Goal: Information Seeking & Learning: Find specific page/section

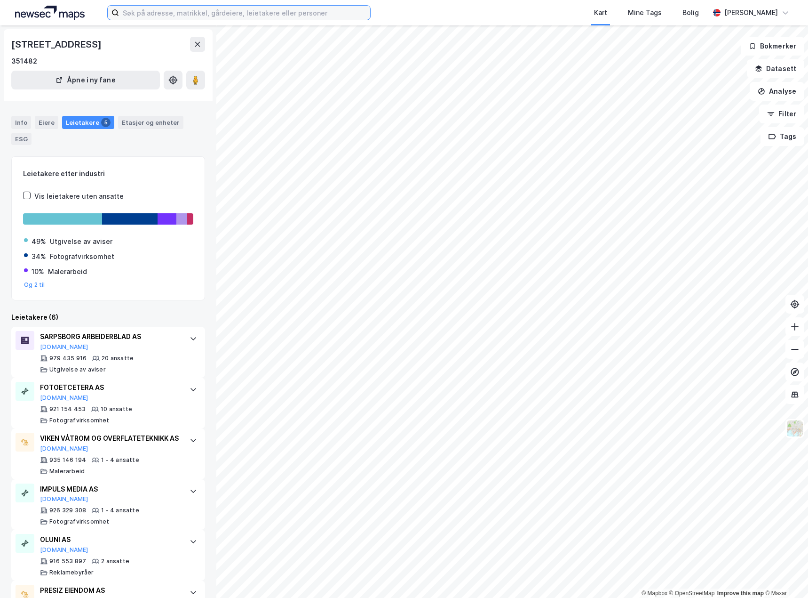
click at [190, 14] on input at bounding box center [244, 13] width 251 height 14
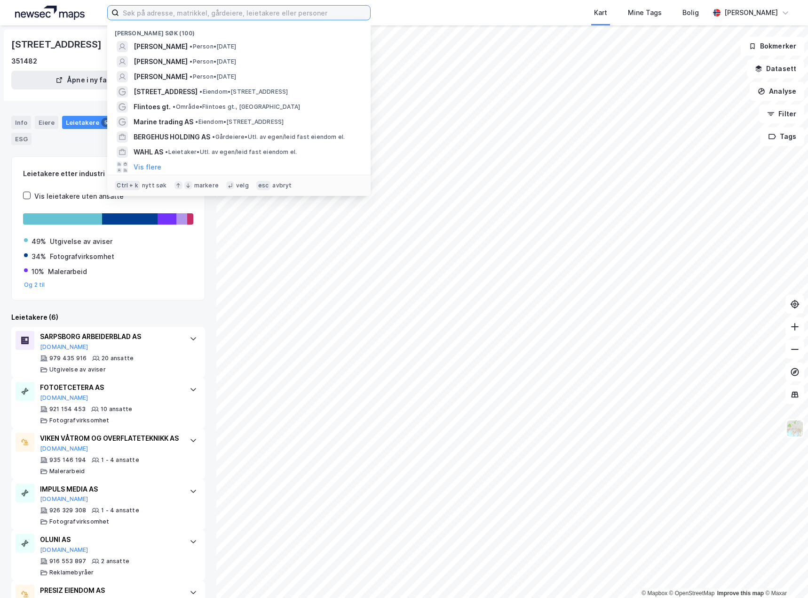
paste input "[STREET_ADDRESS]"
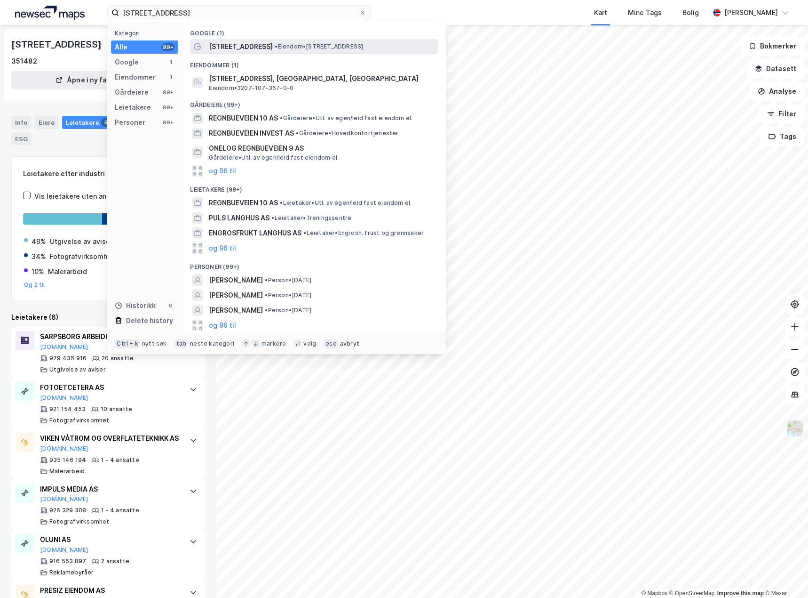
click at [247, 50] on span "[STREET_ADDRESS]" at bounding box center [241, 46] width 64 height 11
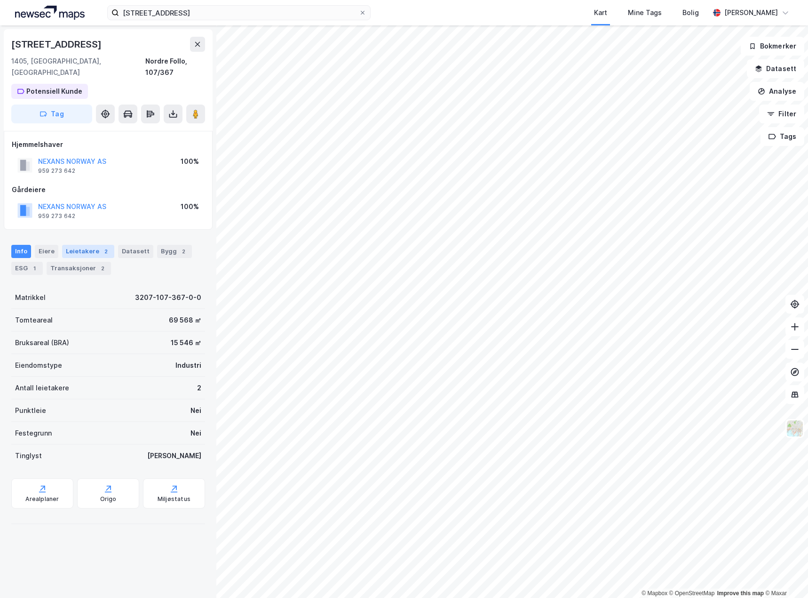
click at [101, 247] on div "2" at bounding box center [105, 251] width 9 height 9
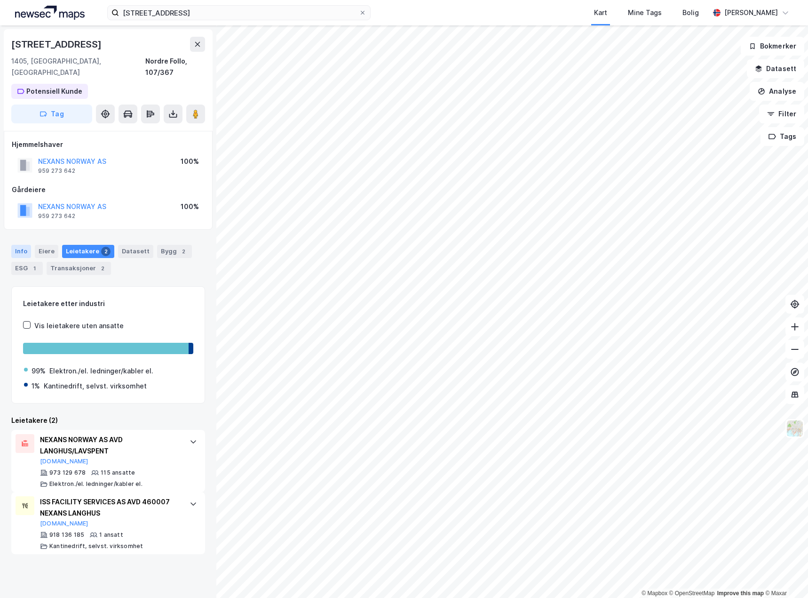
click at [23, 245] on div "Info" at bounding box center [21, 251] width 20 height 13
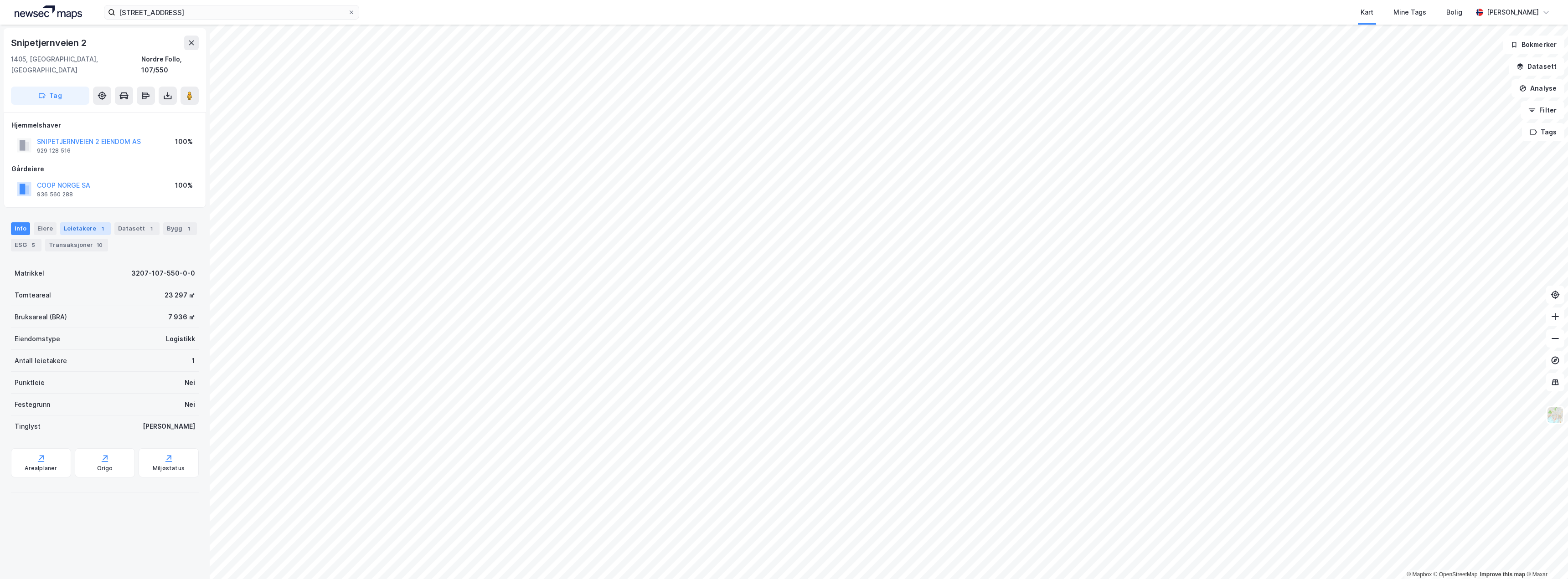
click at [83, 223] on div "Leietakere 1" at bounding box center [85, 229] width 50 height 13
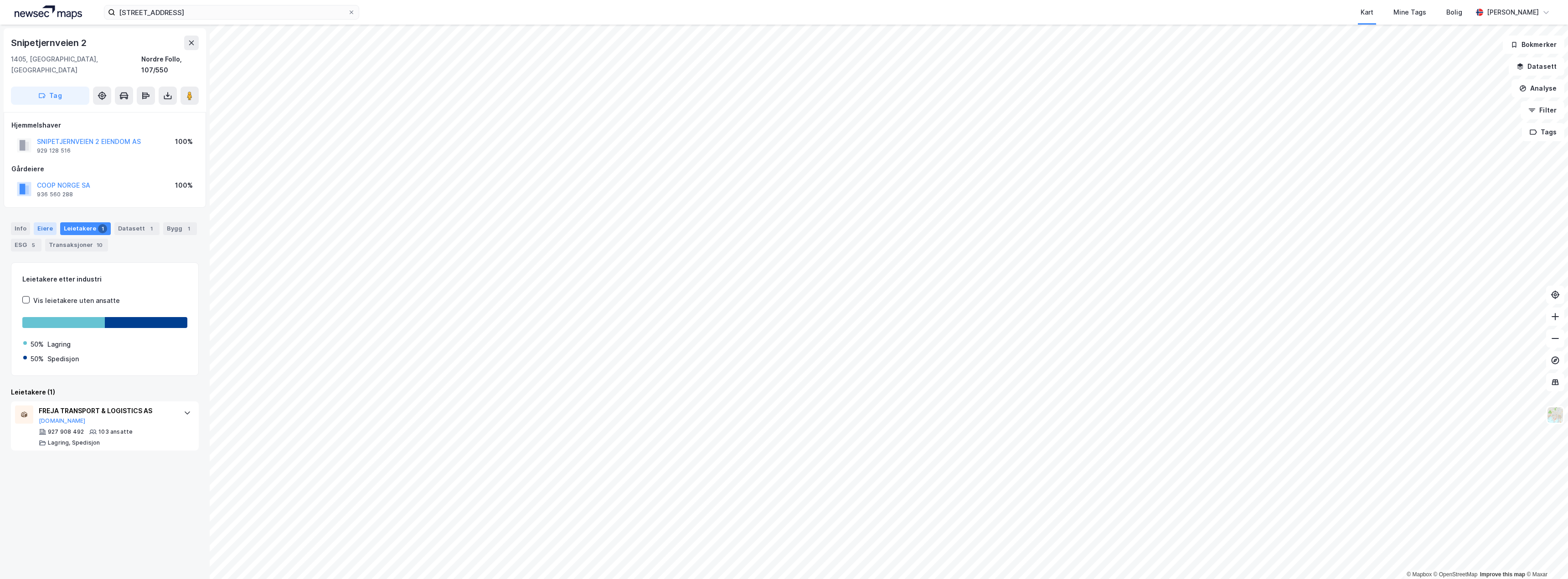
click at [42, 223] on div "Eiere" at bounding box center [46, 229] width 23 height 13
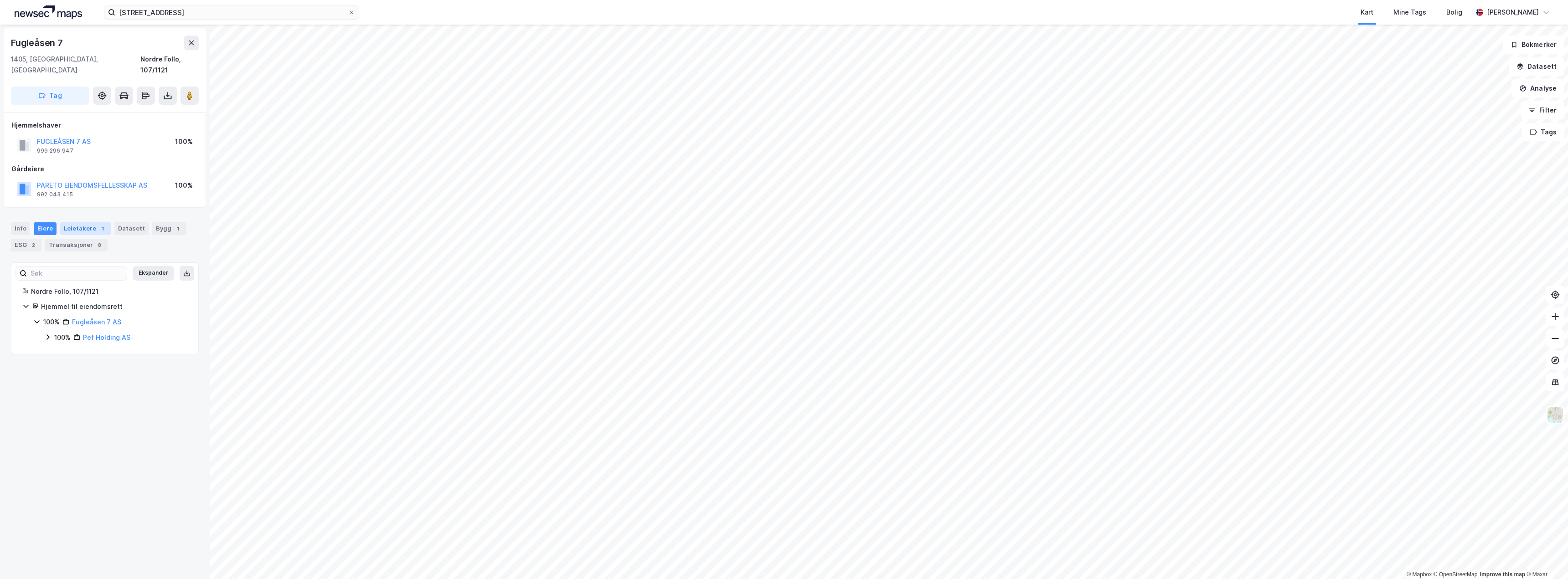
click at [83, 223] on div "Leietakere 1" at bounding box center [85, 229] width 50 height 13
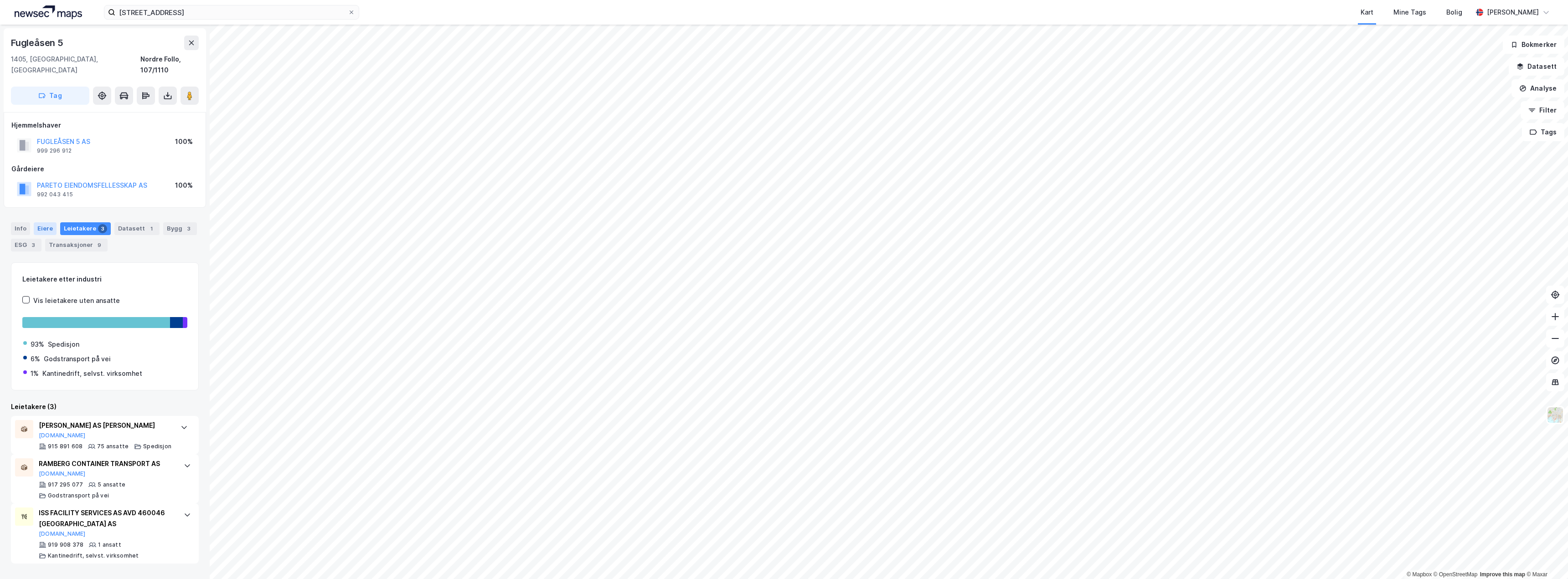
click at [48, 223] on div "Eiere" at bounding box center [46, 229] width 23 height 13
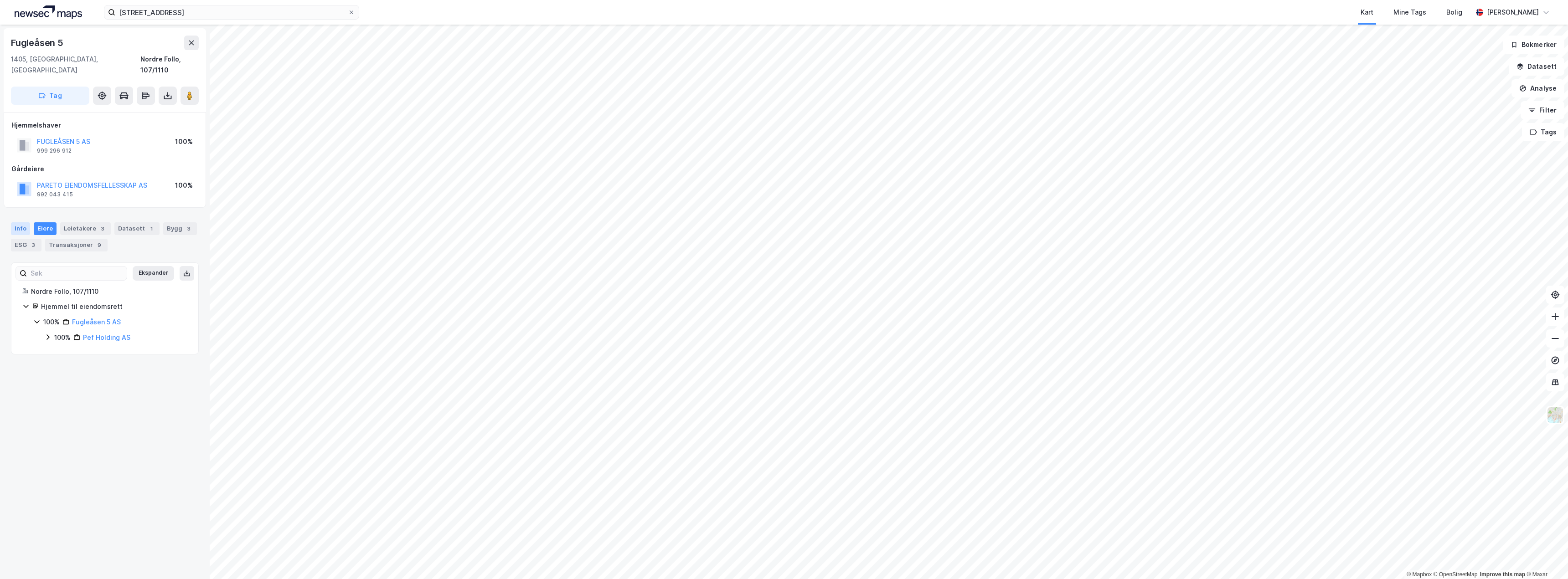
click at [25, 223] on div "Info" at bounding box center [20, 229] width 19 height 13
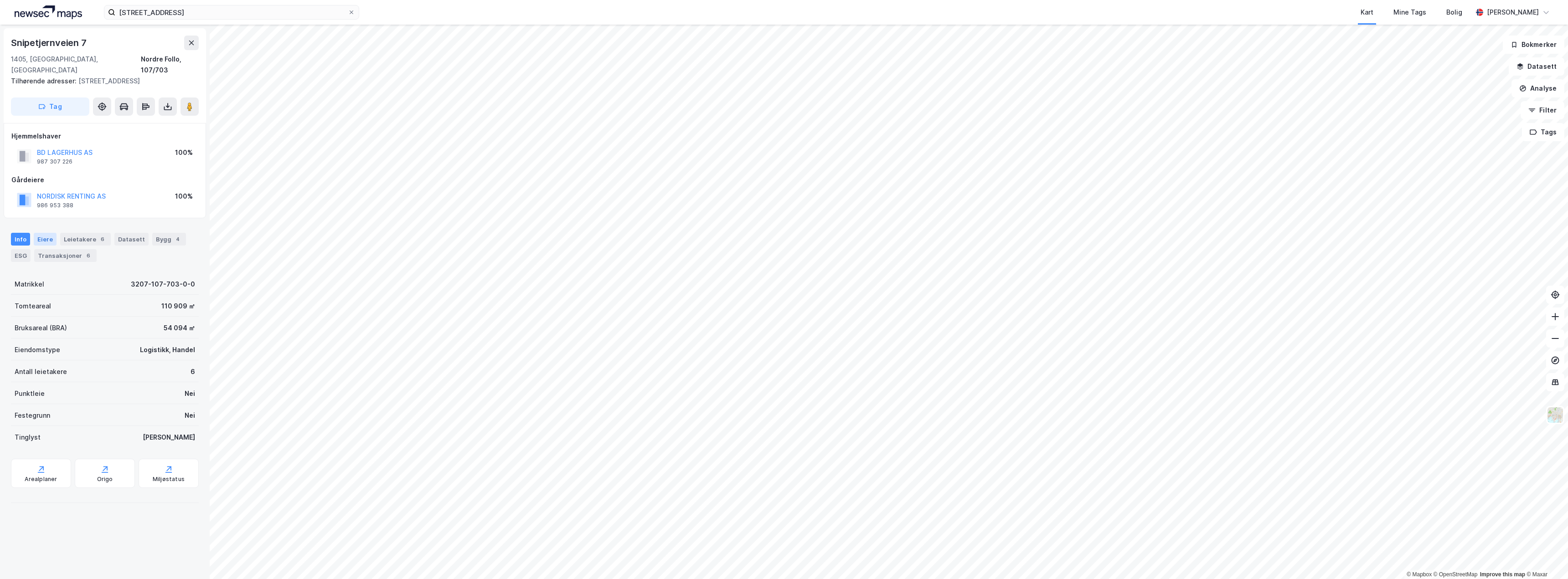
click at [47, 232] on div "Eiere" at bounding box center [46, 238] width 23 height 13
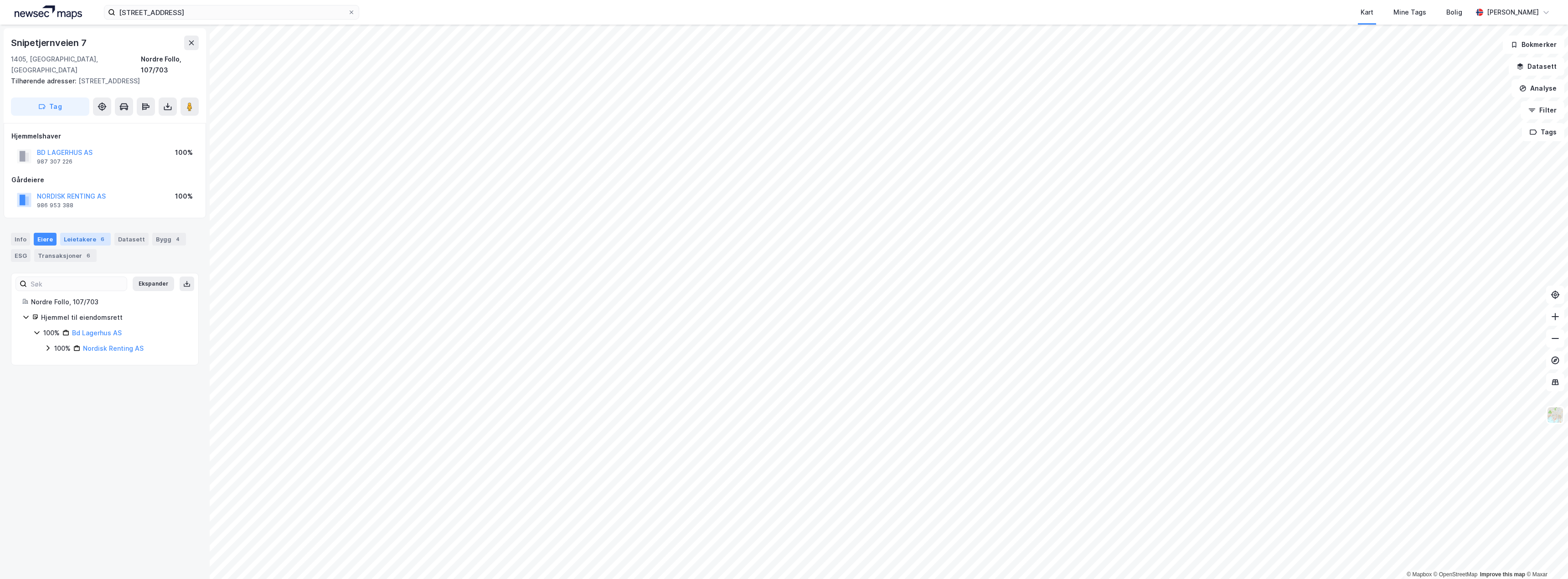
click at [98, 234] on div "6" at bounding box center [102, 238] width 9 height 9
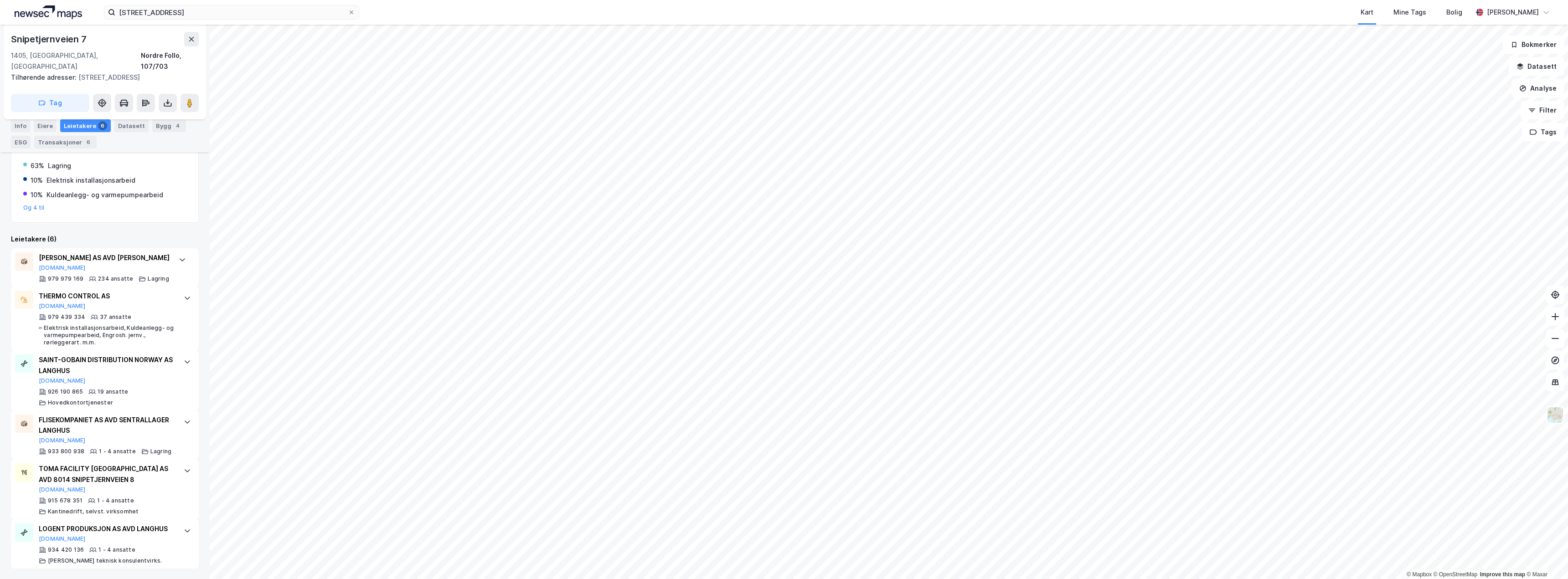
scroll to position [191, 0]
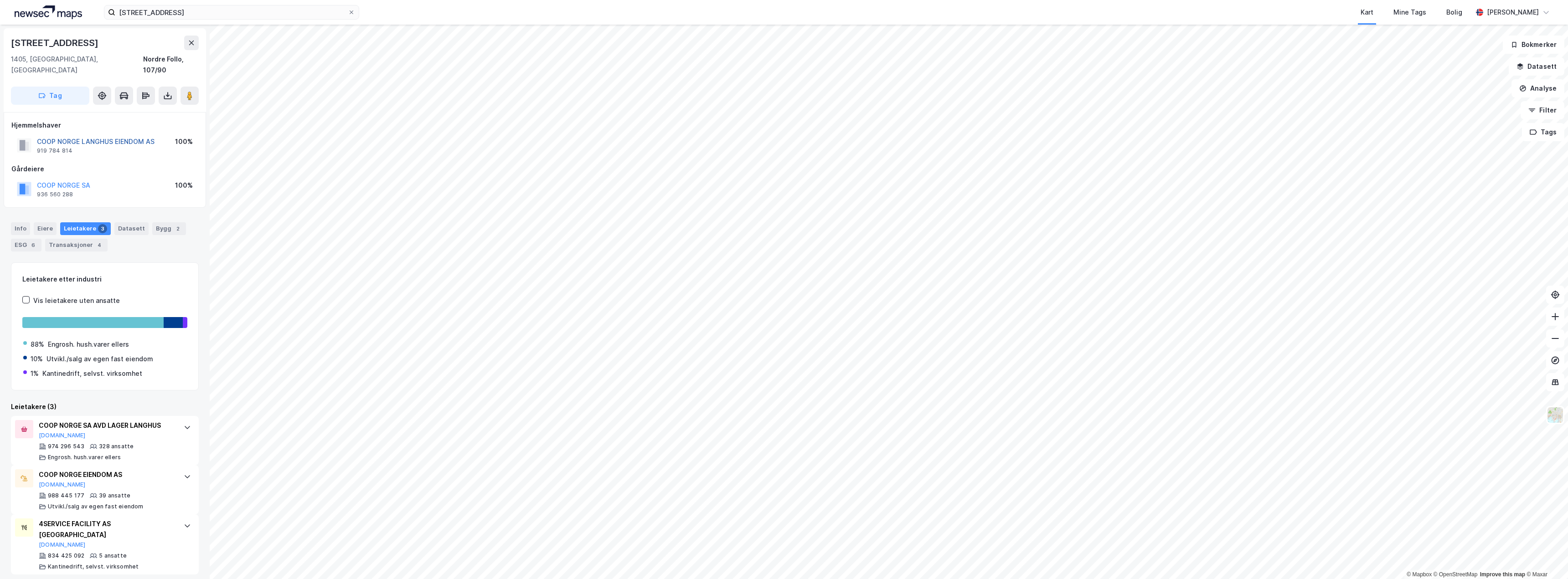
click at [0, 0] on button "COOP NORGE LANGHUS EIENDOM AS" at bounding box center [0, 0] width 0 height 0
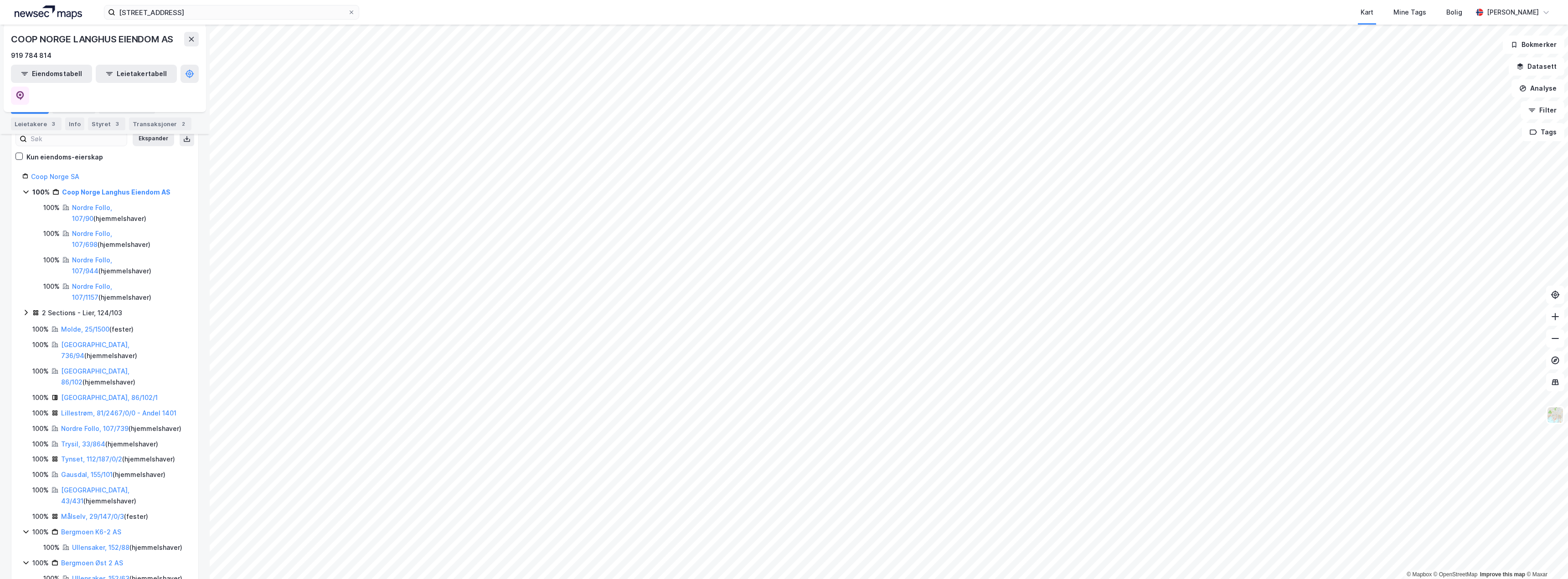
scroll to position [137, 0]
click at [33, 124] on div "Leietakere 3" at bounding box center [36, 123] width 50 height 13
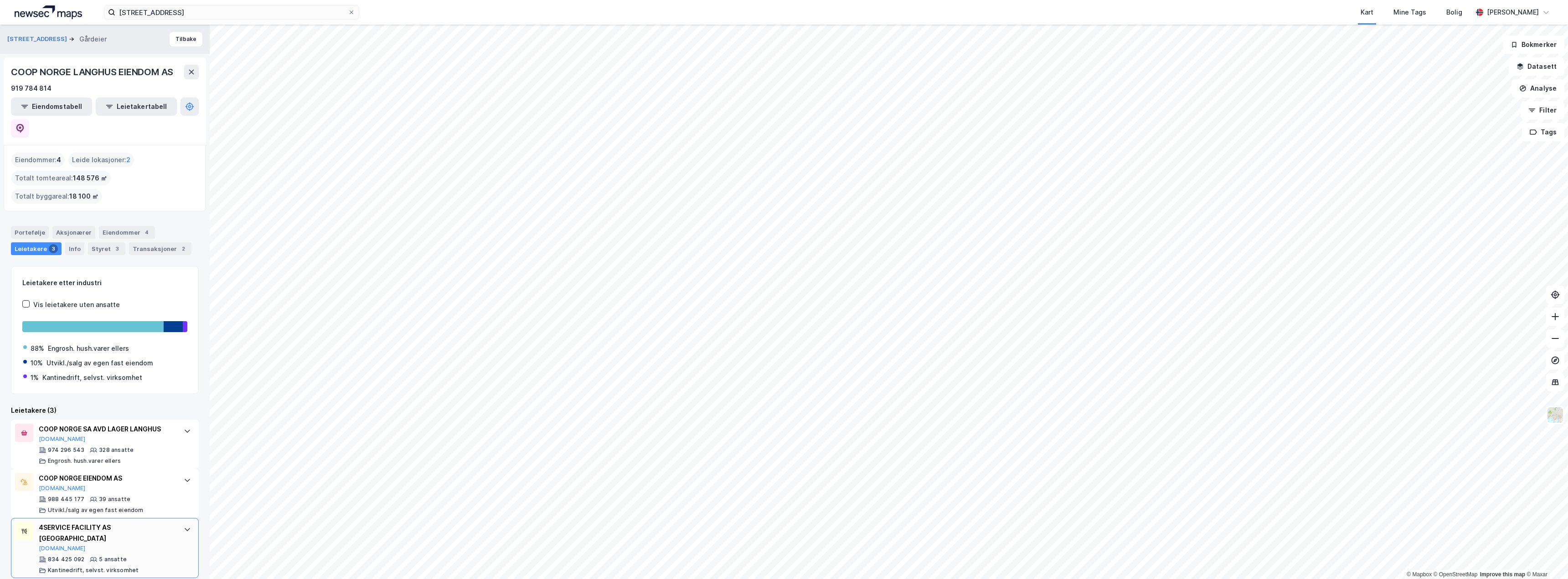
click at [184, 522] on div at bounding box center [187, 529] width 15 height 15
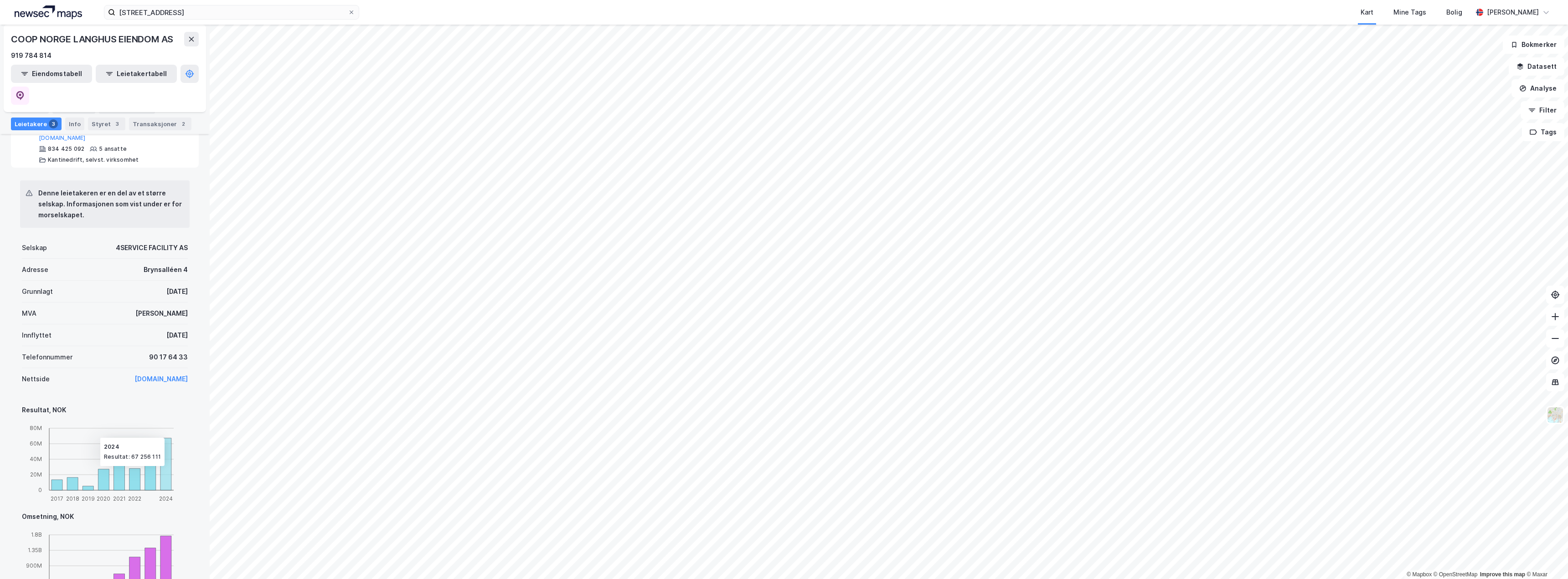
scroll to position [411, 0]
drag, startPoint x: 189, startPoint y: 224, endPoint x: 109, endPoint y: 224, distance: 80.0
click at [109, 224] on div "Denne leietakeren er en del av et større selskap. Informasjonen som vist under …" at bounding box center [105, 412] width 188 height 489
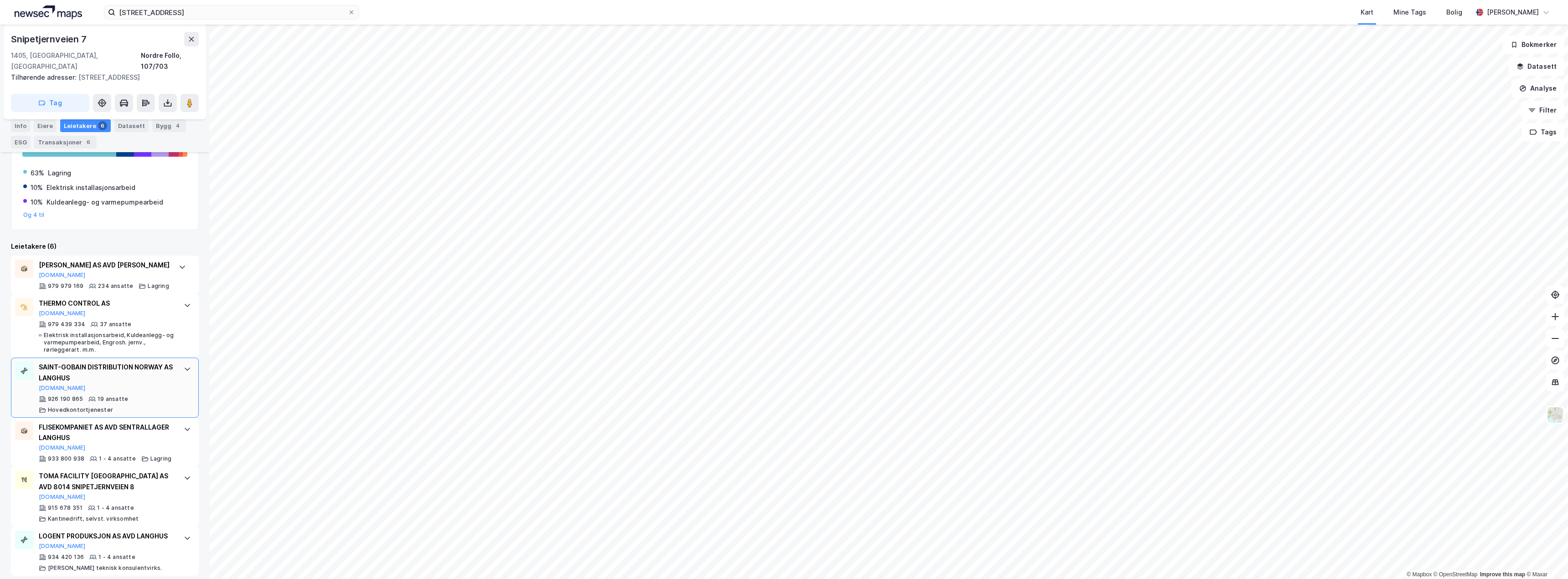
scroll to position [191, 0]
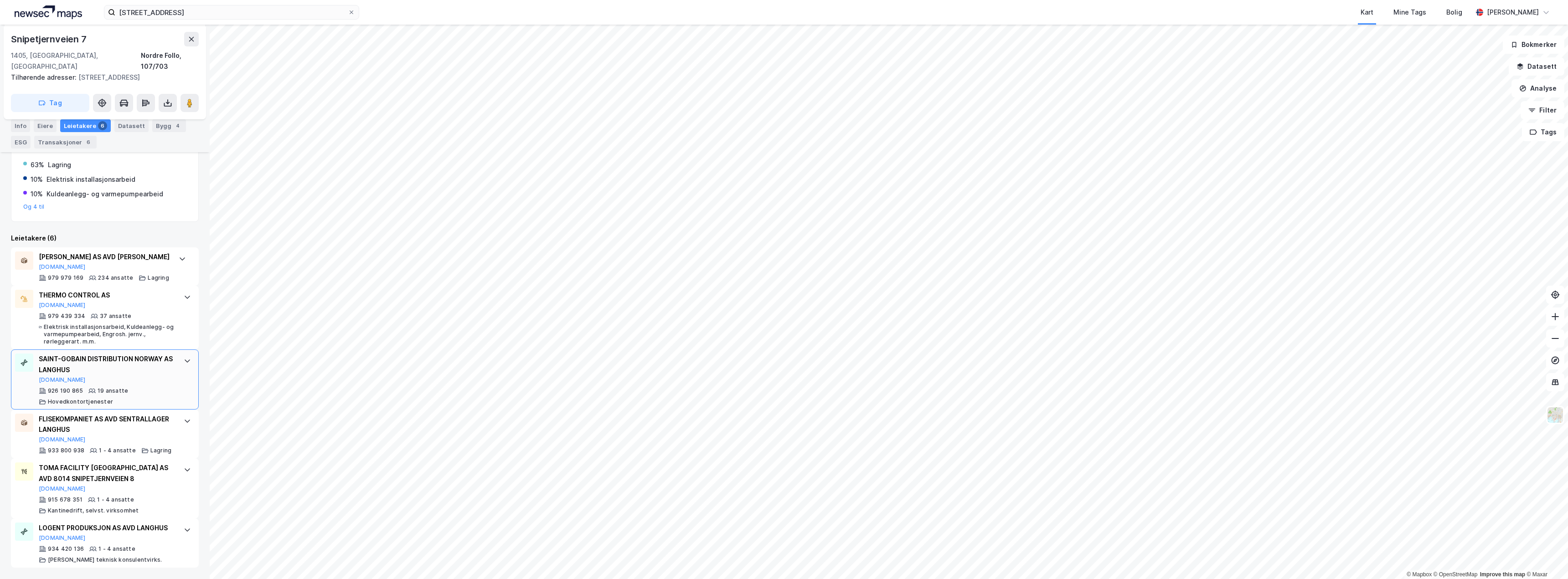
click at [108, 463] on div "TOMA FACILITY [GEOGRAPHIC_DATA] AS AVD 8014 SNIPETJERNVEIEN 8" at bounding box center [107, 473] width 136 height 22
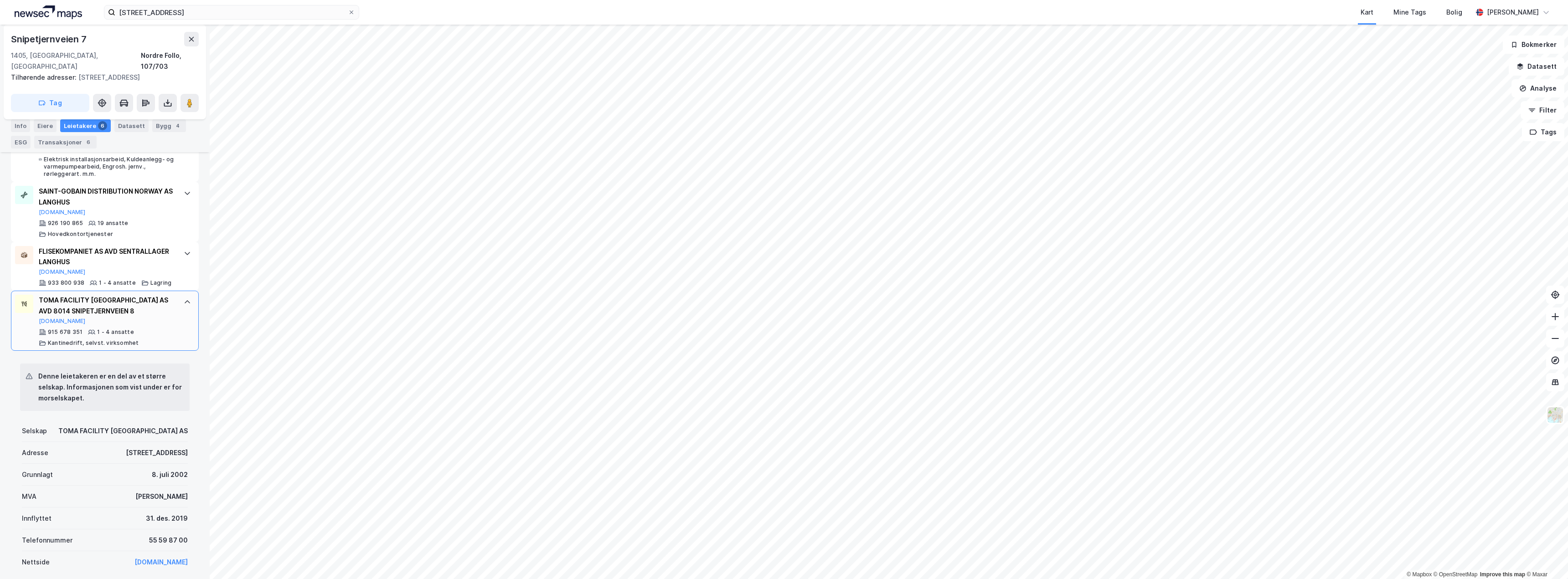
scroll to position [373, 0]
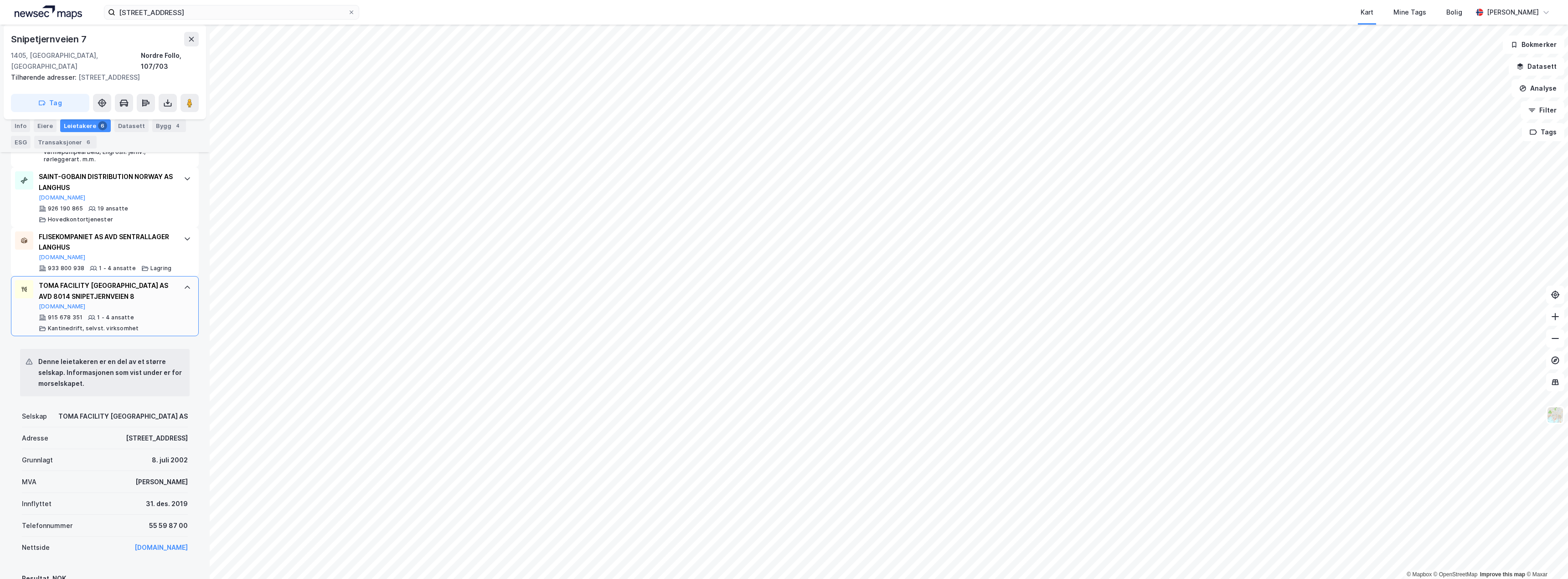
click at [186, 281] on div at bounding box center [187, 287] width 15 height 15
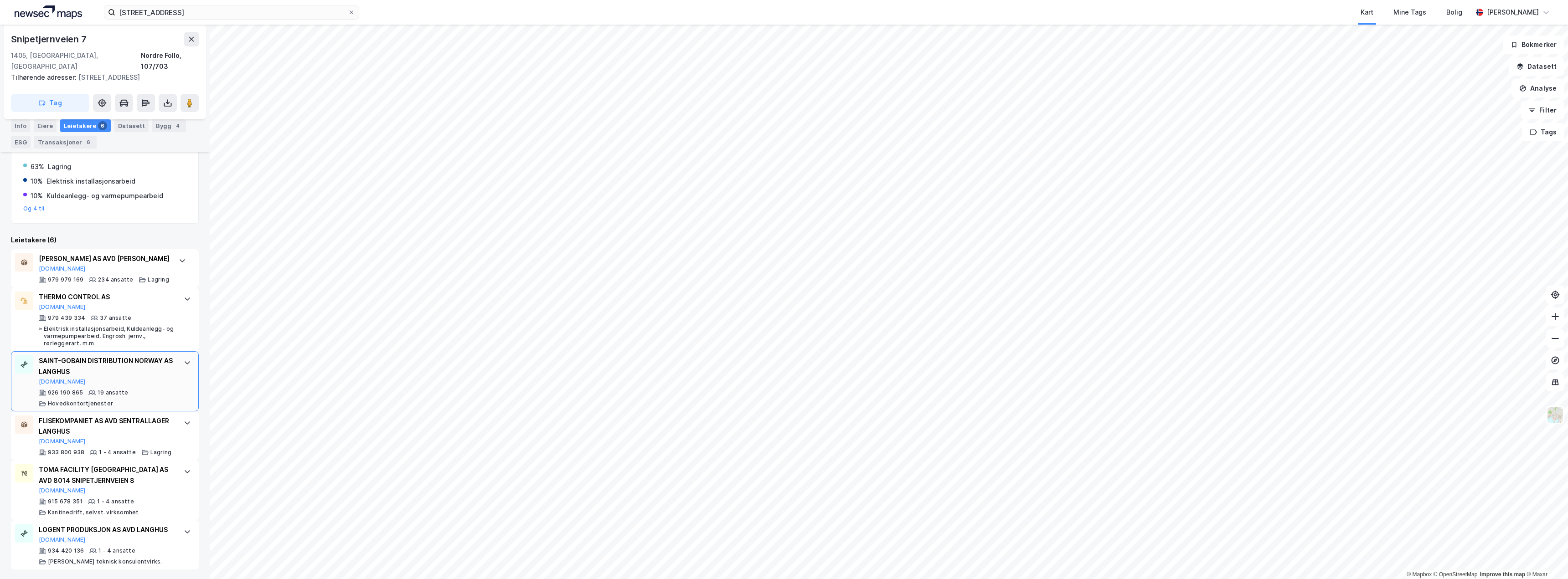
scroll to position [191, 0]
click at [184, 466] on icon at bounding box center [188, 470] width 8 height 8
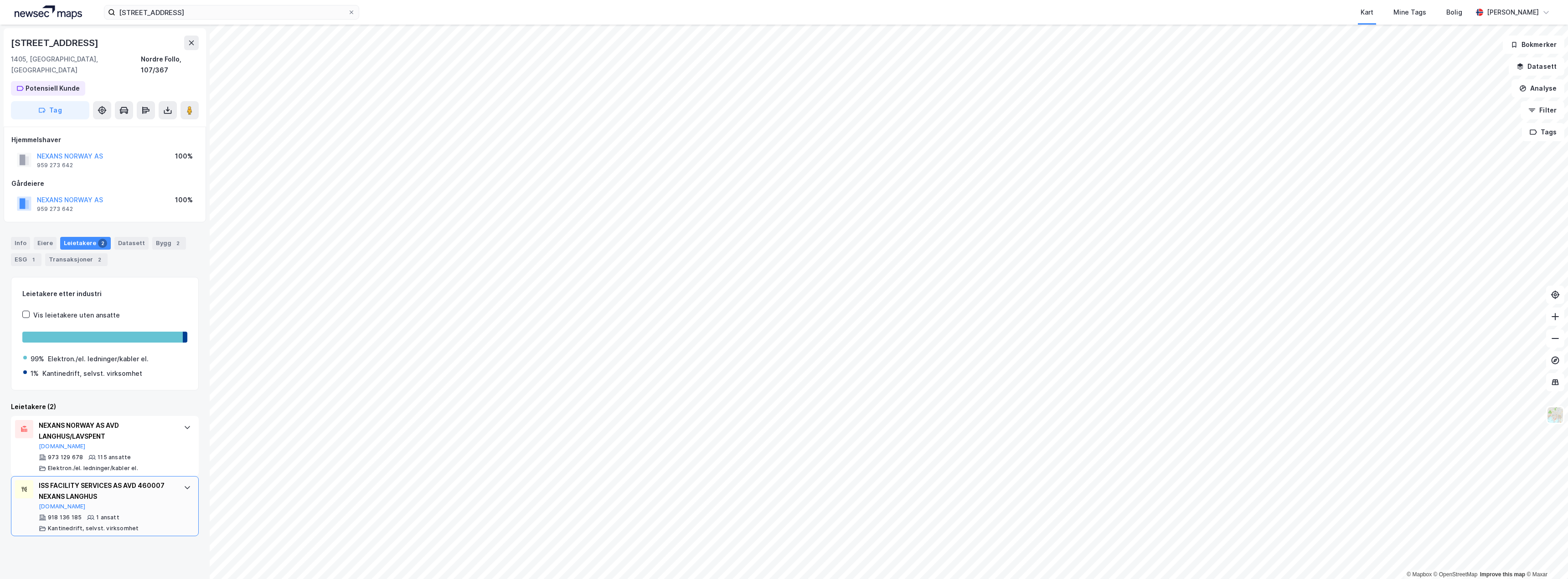
click at [173, 499] on div "ISS FACILITY SERVICES AS AVD 460007 NEXANS LANGHUS [DOMAIN_NAME] 918 136 185 1 …" at bounding box center [105, 506] width 188 height 60
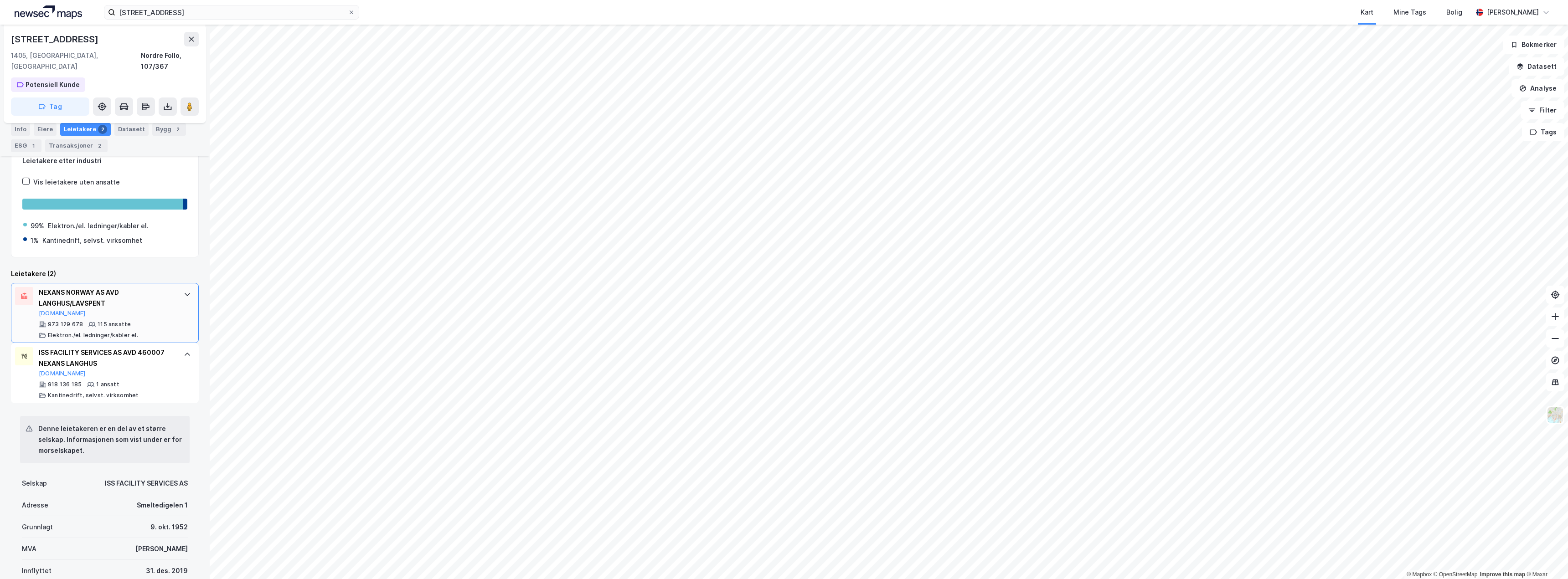
scroll to position [182, 0]
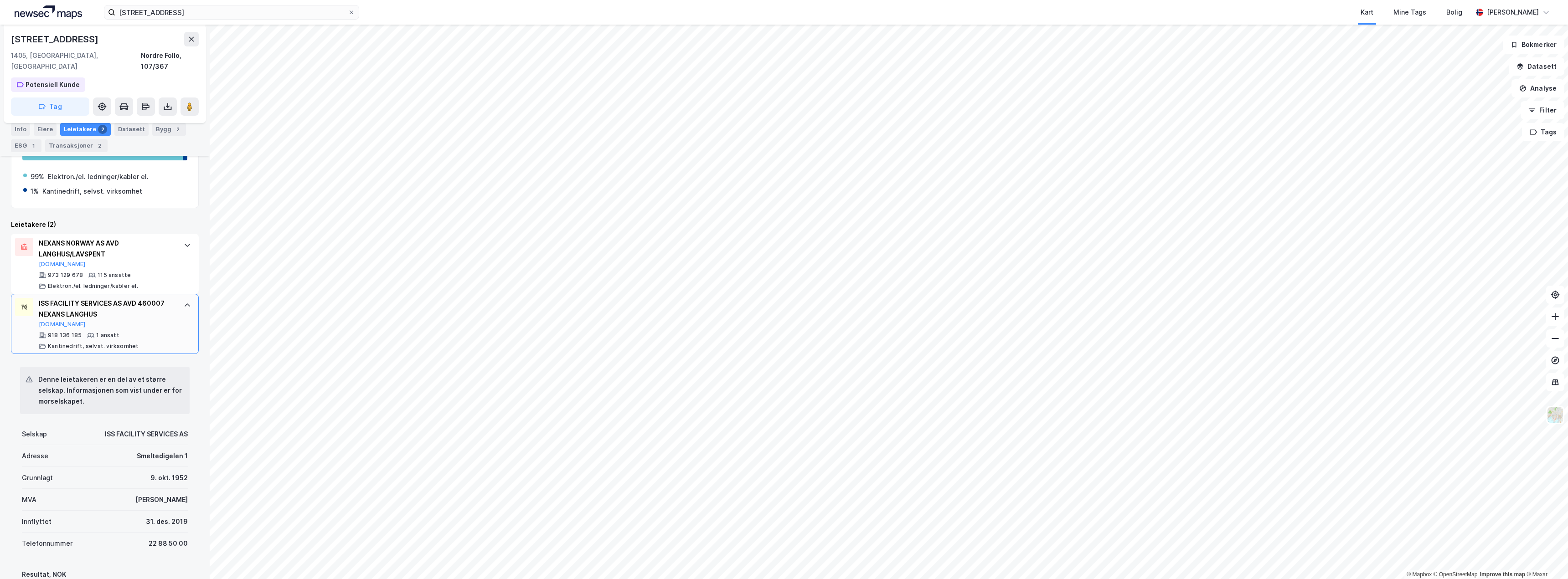
click at [184, 302] on icon at bounding box center [188, 306] width 8 height 8
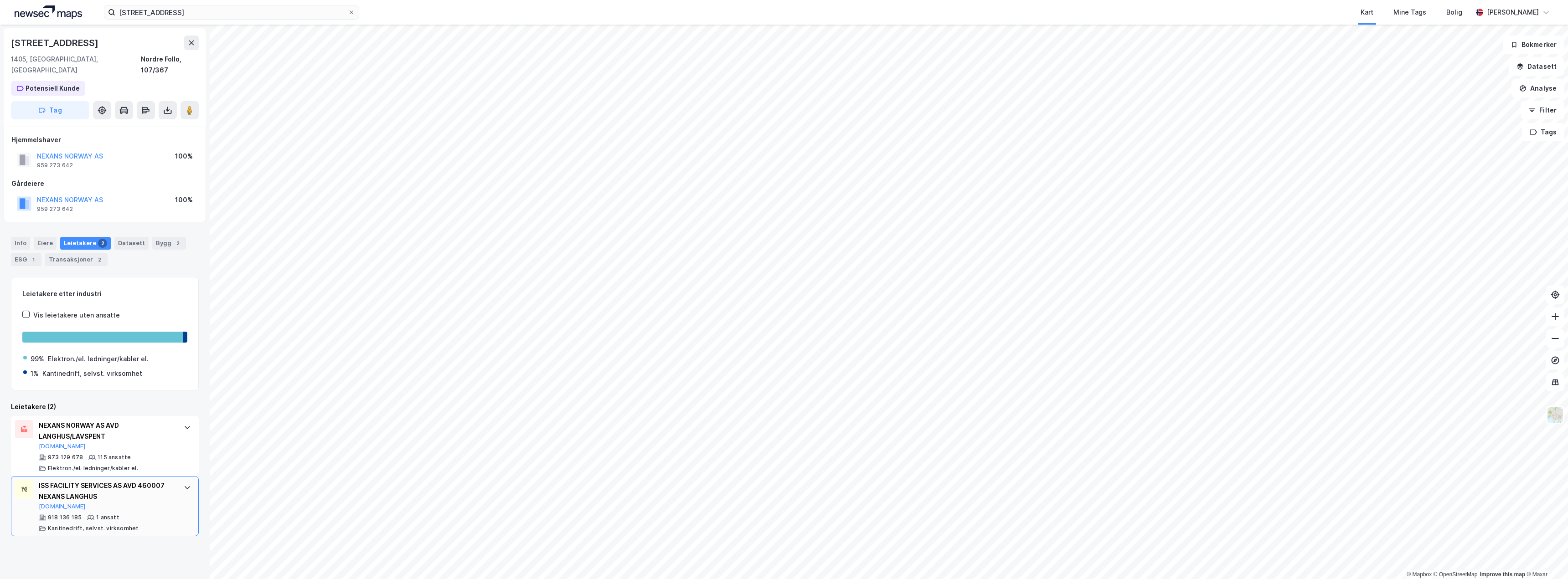
scroll to position [0, 0]
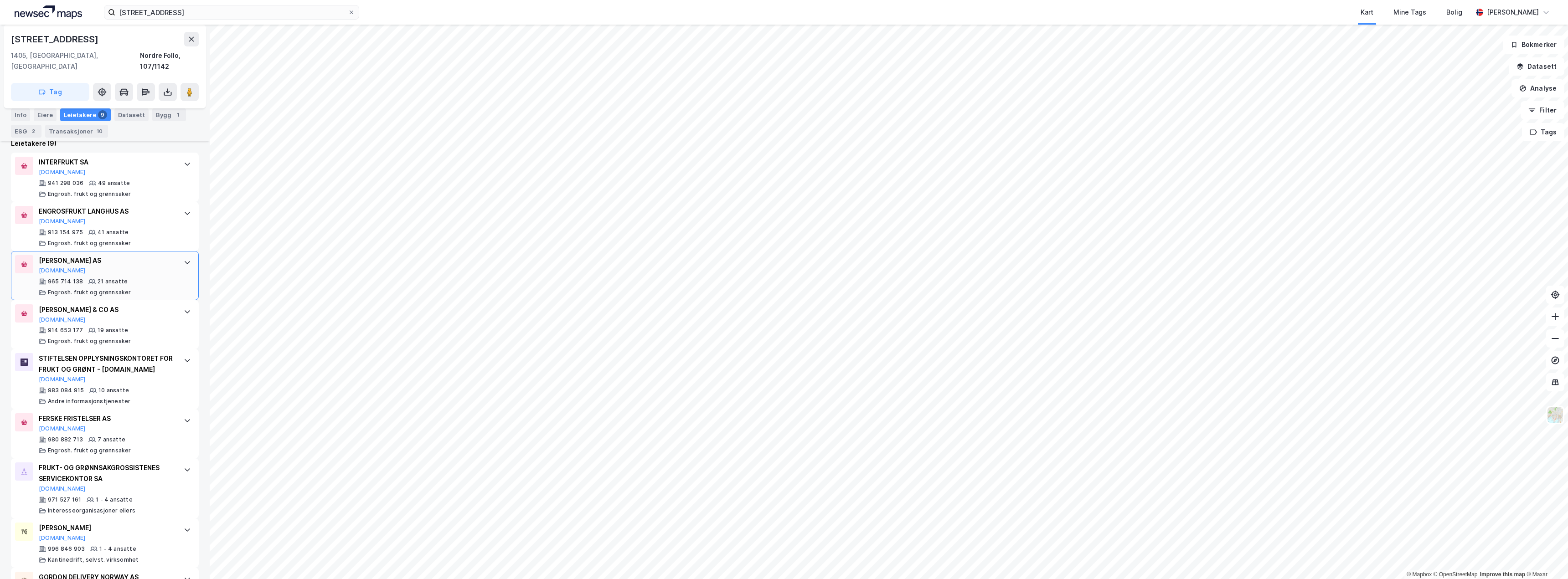
scroll to position [364, 0]
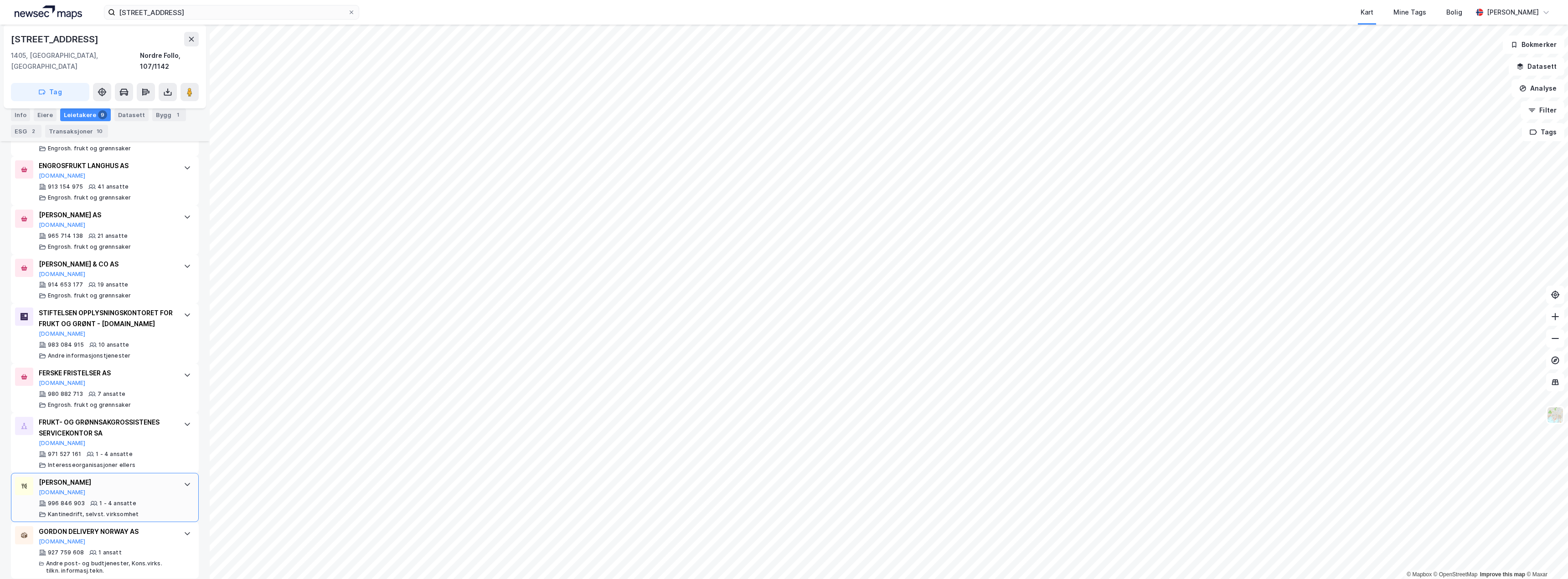
click at [175, 484] on div "[PERSON_NAME] [DOMAIN_NAME] 996 846 903 1 - 4 ansatte [PERSON_NAME], selvst. vi…" at bounding box center [105, 497] width 188 height 49
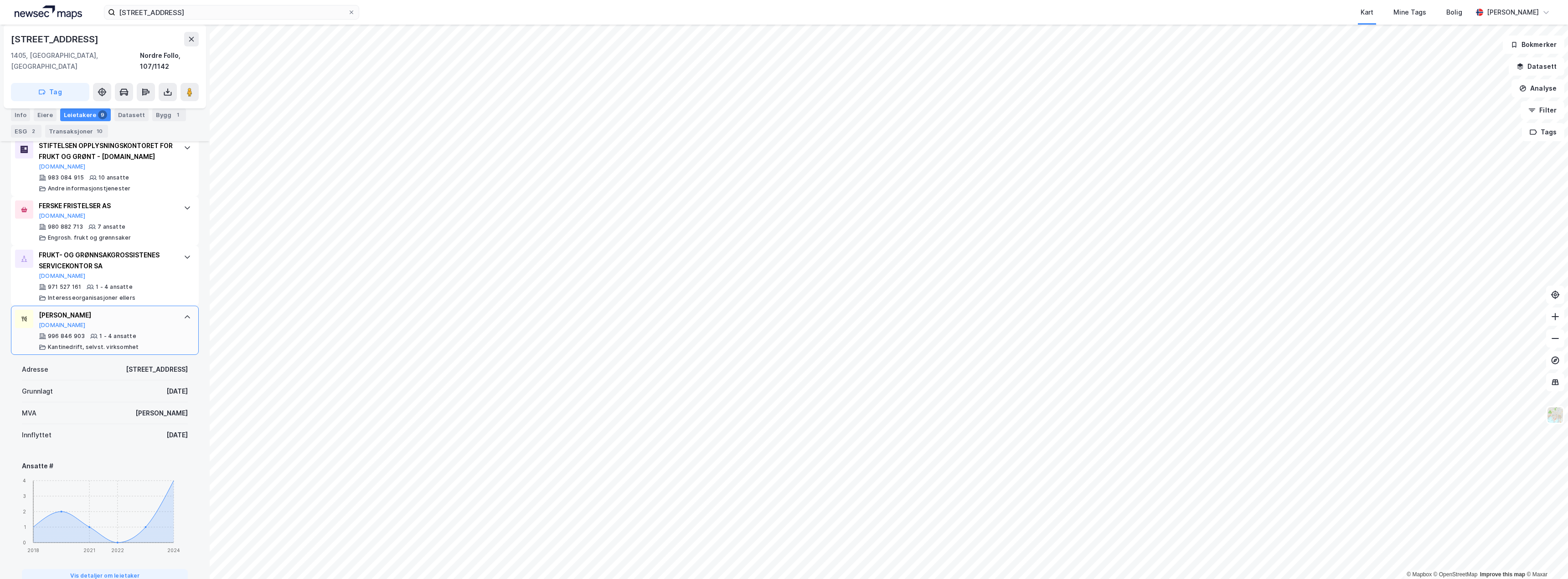
scroll to position [546, 0]
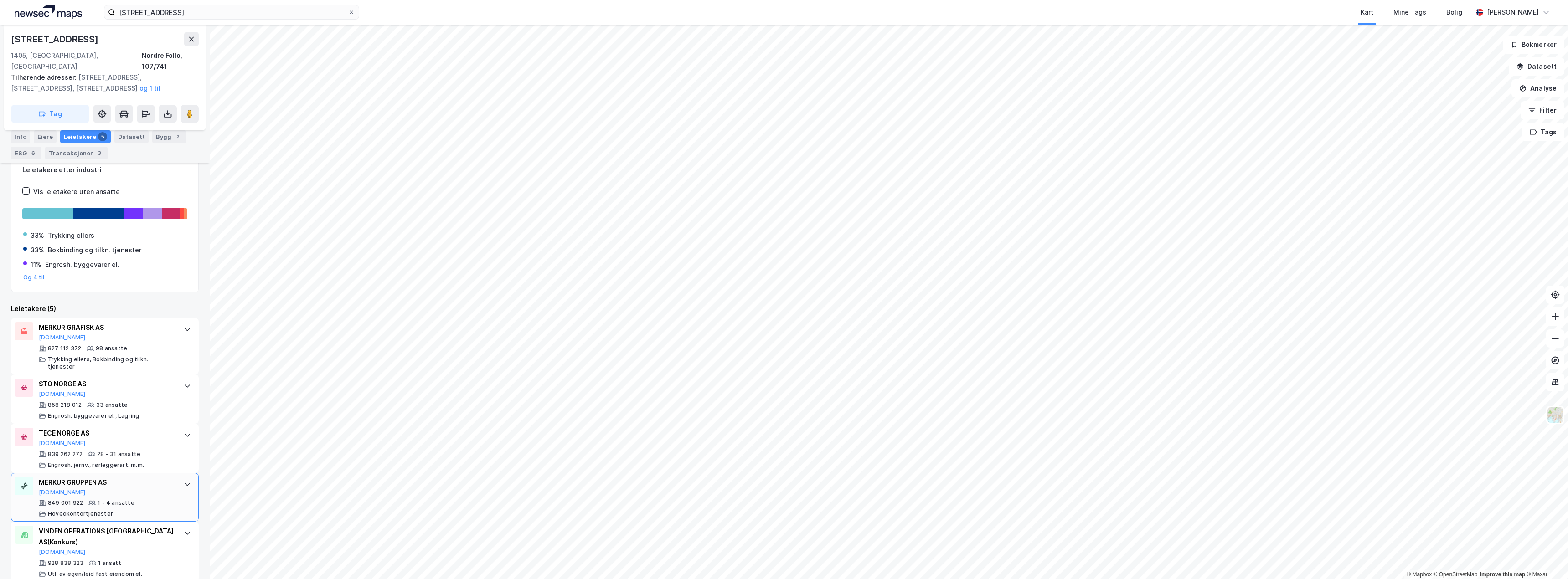
scroll to position [134, 0]
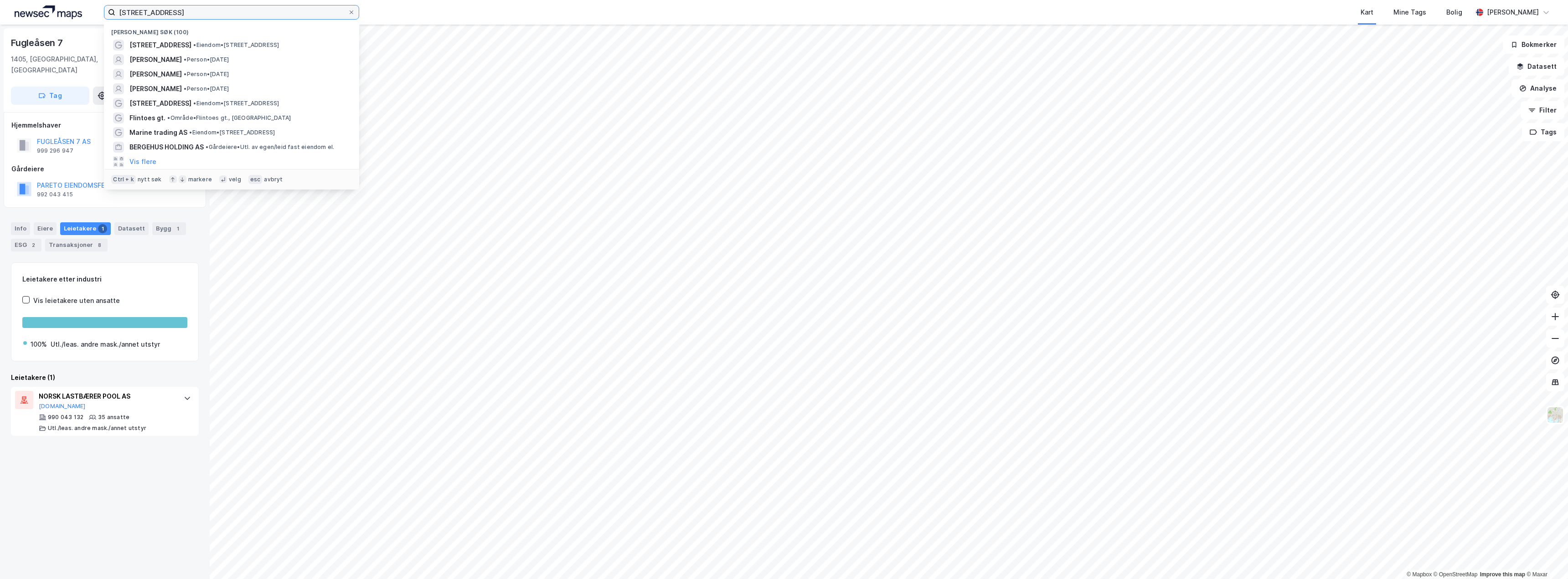
drag, startPoint x: 226, startPoint y: 14, endPoint x: 106, endPoint y: 11, distance: 120.0
click at [108, 14] on label "[STREET_ADDRESS]" at bounding box center [231, 12] width 256 height 15
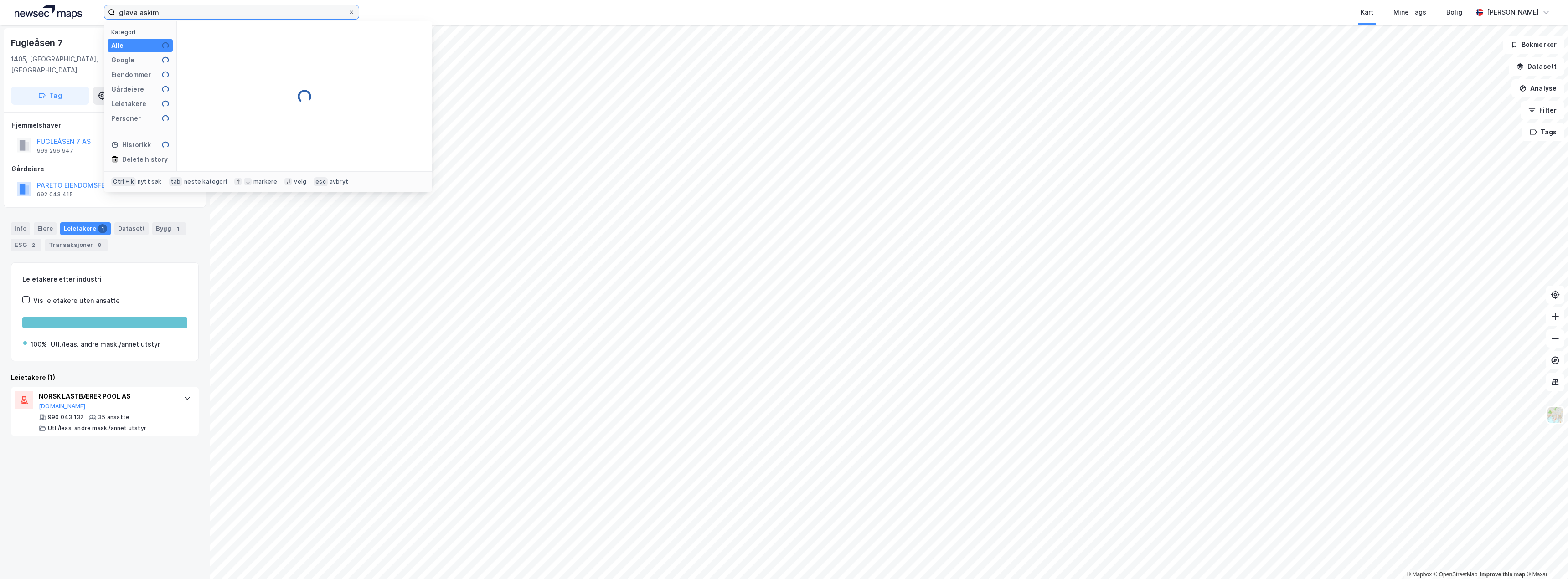
type input "glava askim"
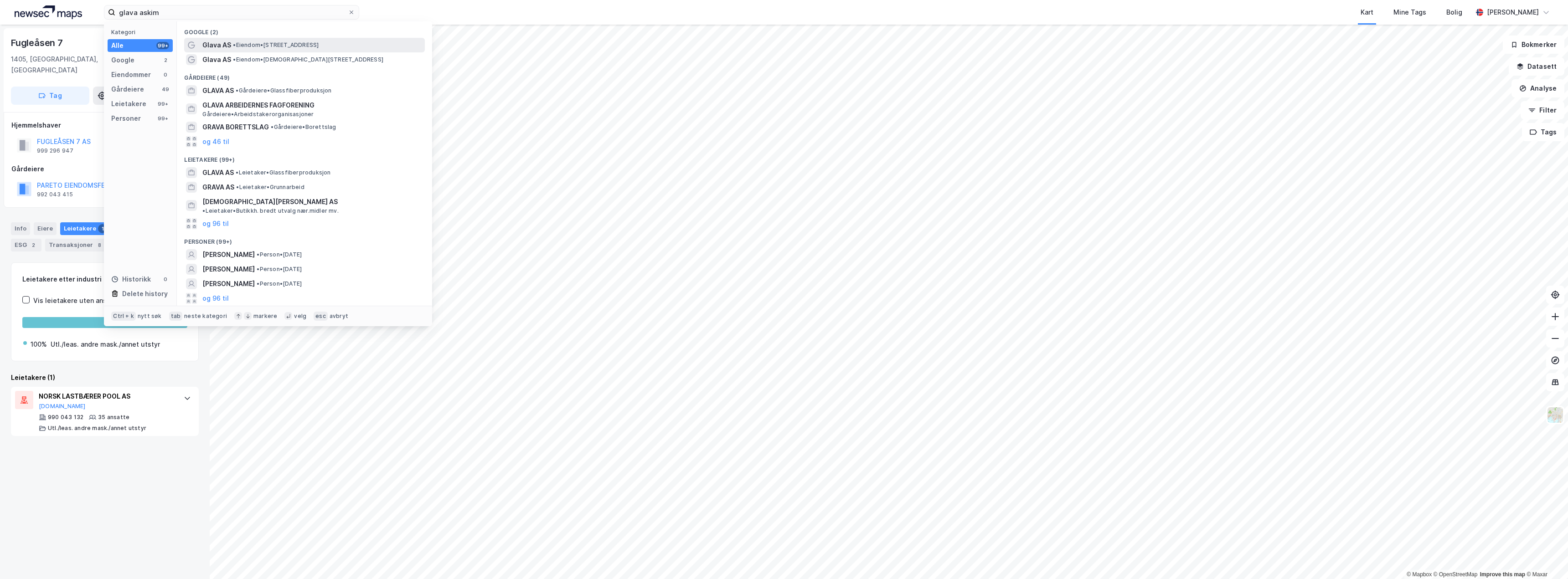
click at [213, 41] on span "Glava AS" at bounding box center [217, 45] width 29 height 11
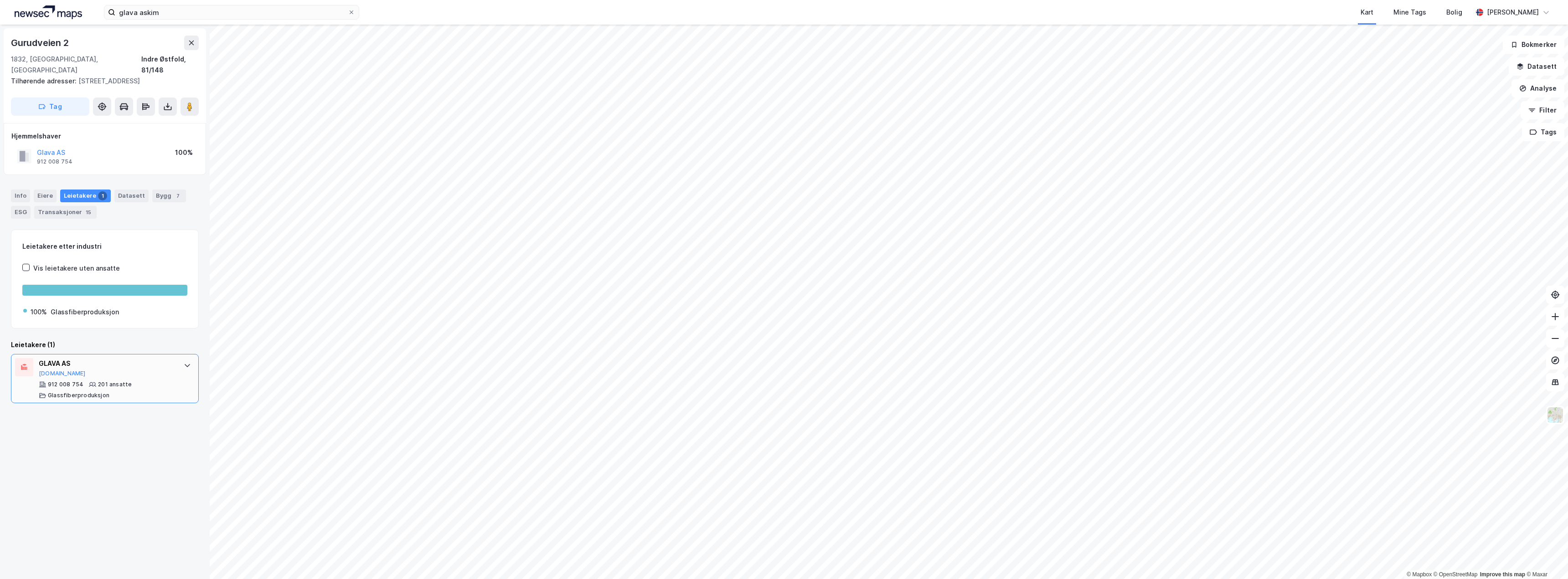
click at [165, 381] on div "912 008 754 201 ansatte Glassfiberproduksjon" at bounding box center [107, 389] width 136 height 18
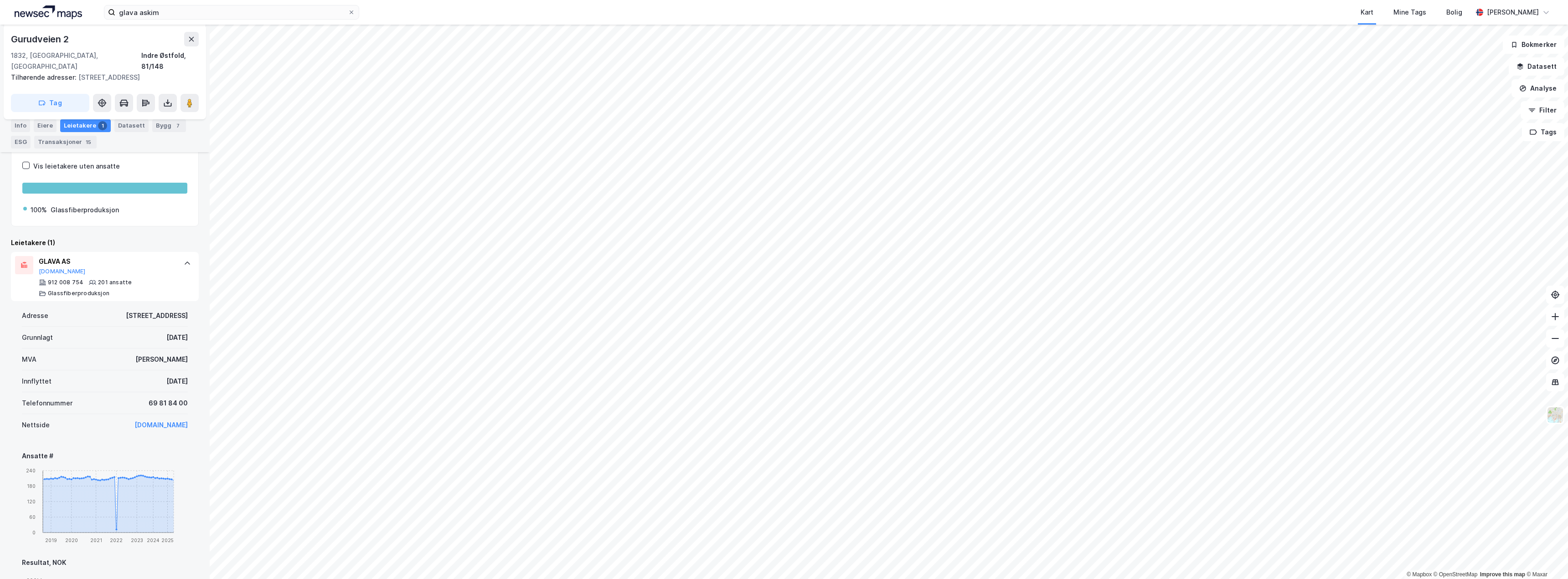
scroll to position [96, 0]
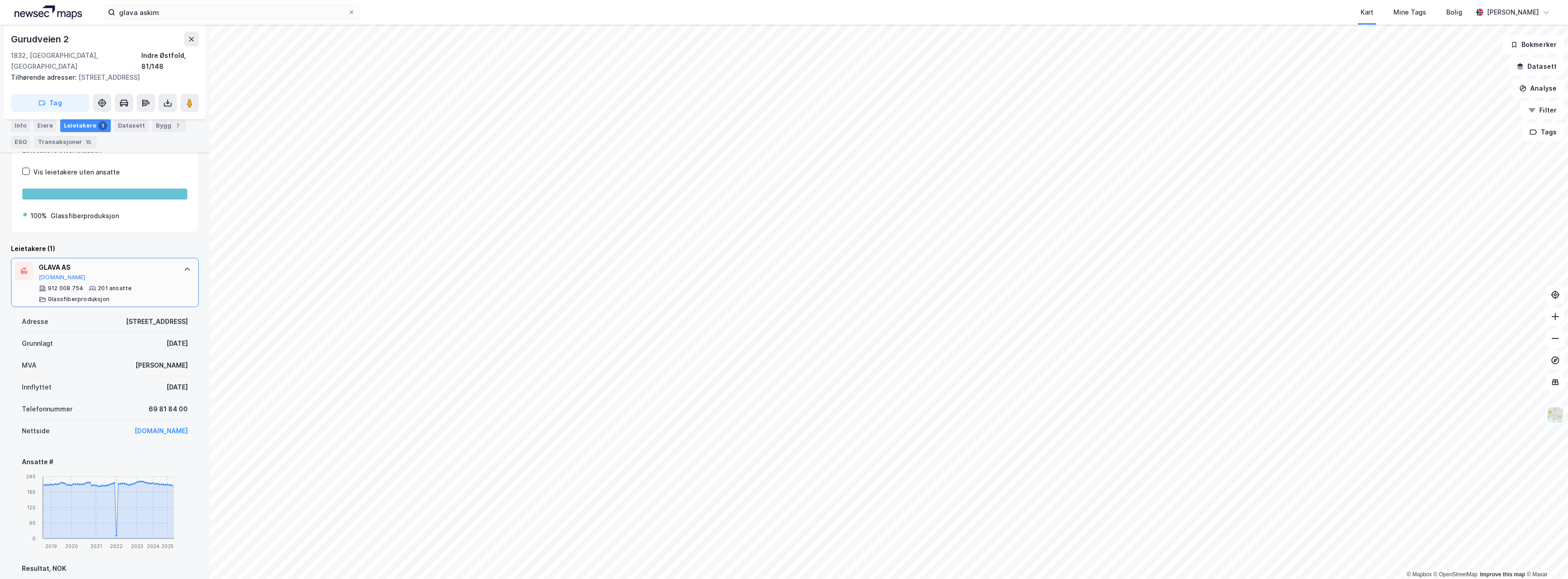
click at [184, 265] on icon at bounding box center [188, 269] width 8 height 8
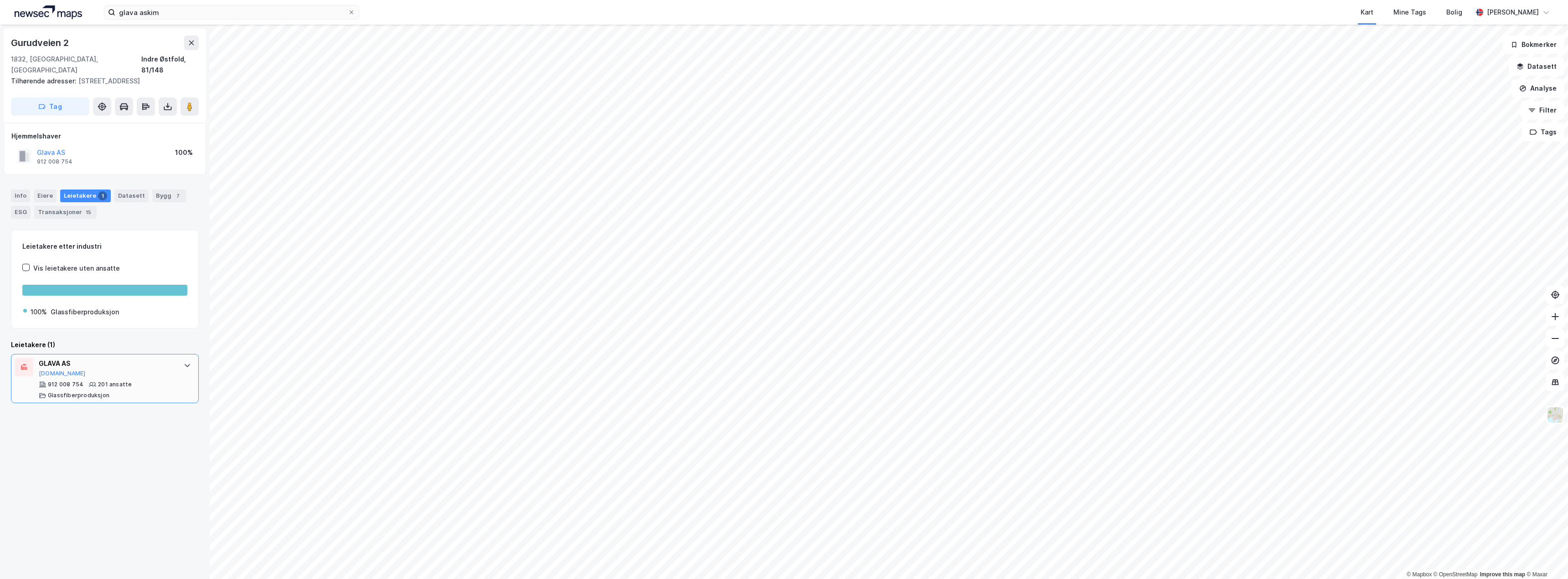
scroll to position [0, 0]
click at [184, 362] on icon at bounding box center [188, 366] width 8 height 8
click at [19, 190] on div "Info" at bounding box center [20, 196] width 19 height 13
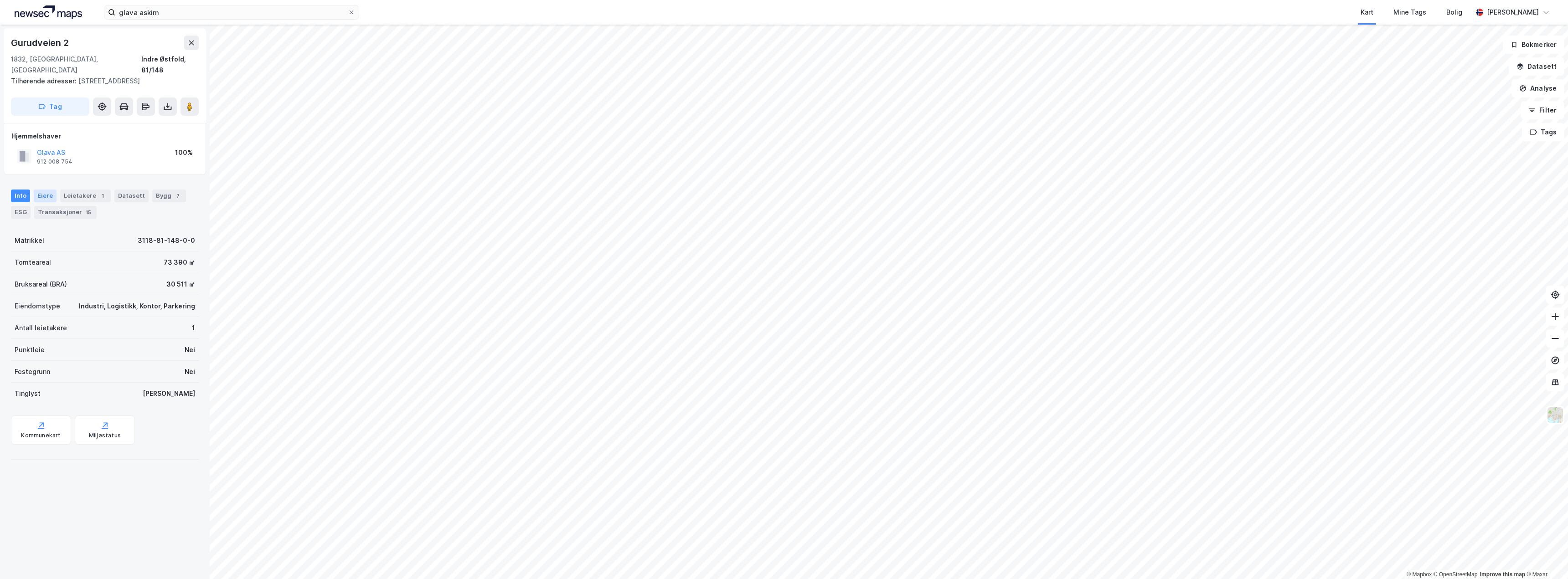
click at [43, 190] on div "Eiere" at bounding box center [46, 196] width 23 height 13
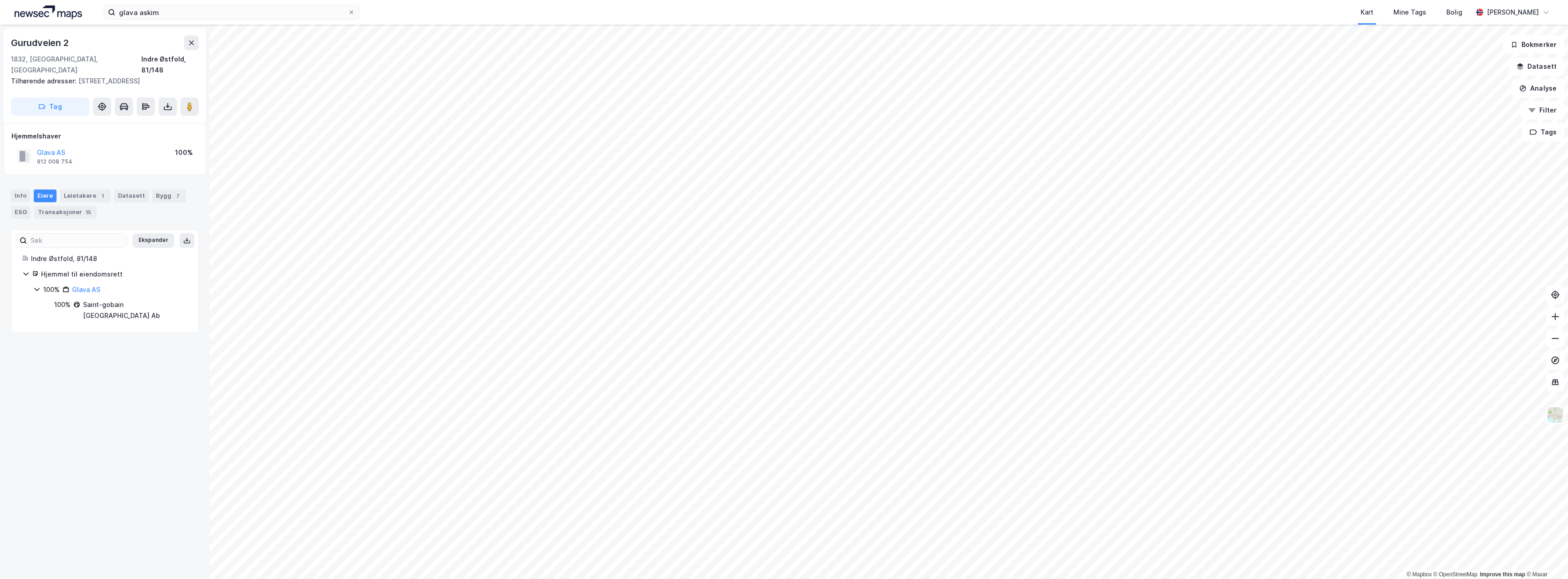
click at [39, 286] on icon at bounding box center [37, 290] width 8 height 8
click at [83, 190] on div "Leietakere 1" at bounding box center [85, 196] width 50 height 13
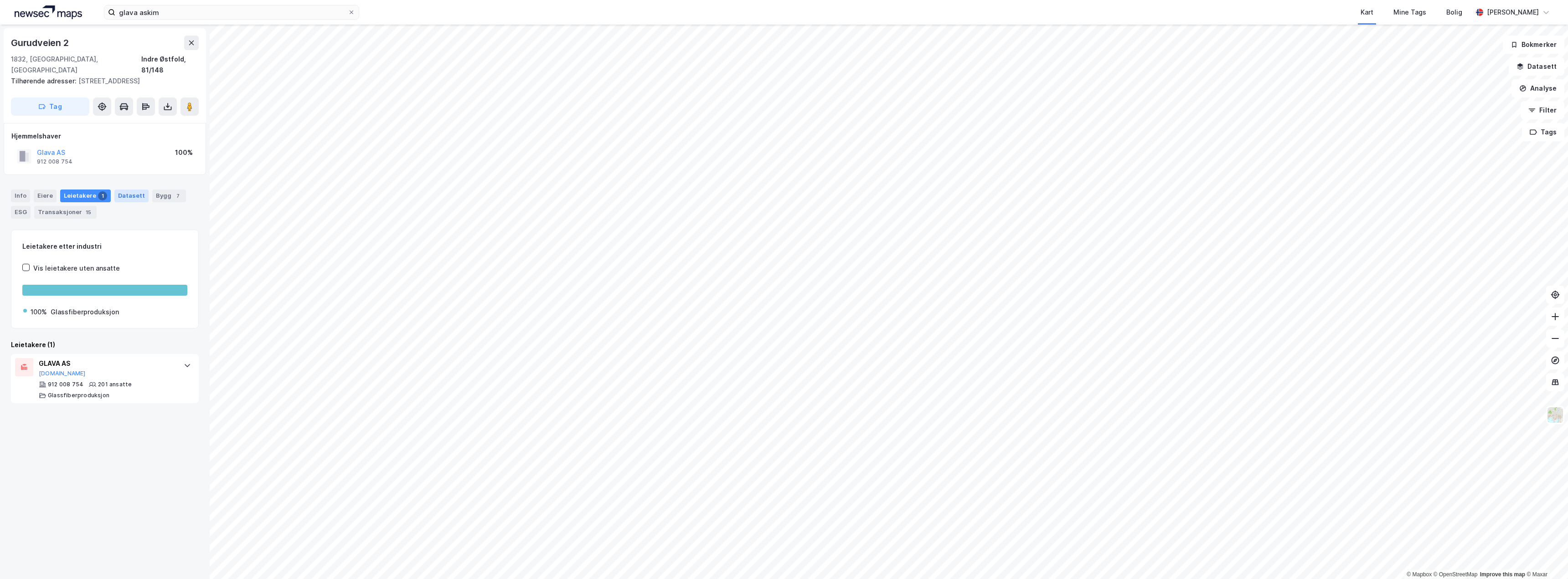
click at [125, 190] on div "Datasett" at bounding box center [131, 196] width 34 height 13
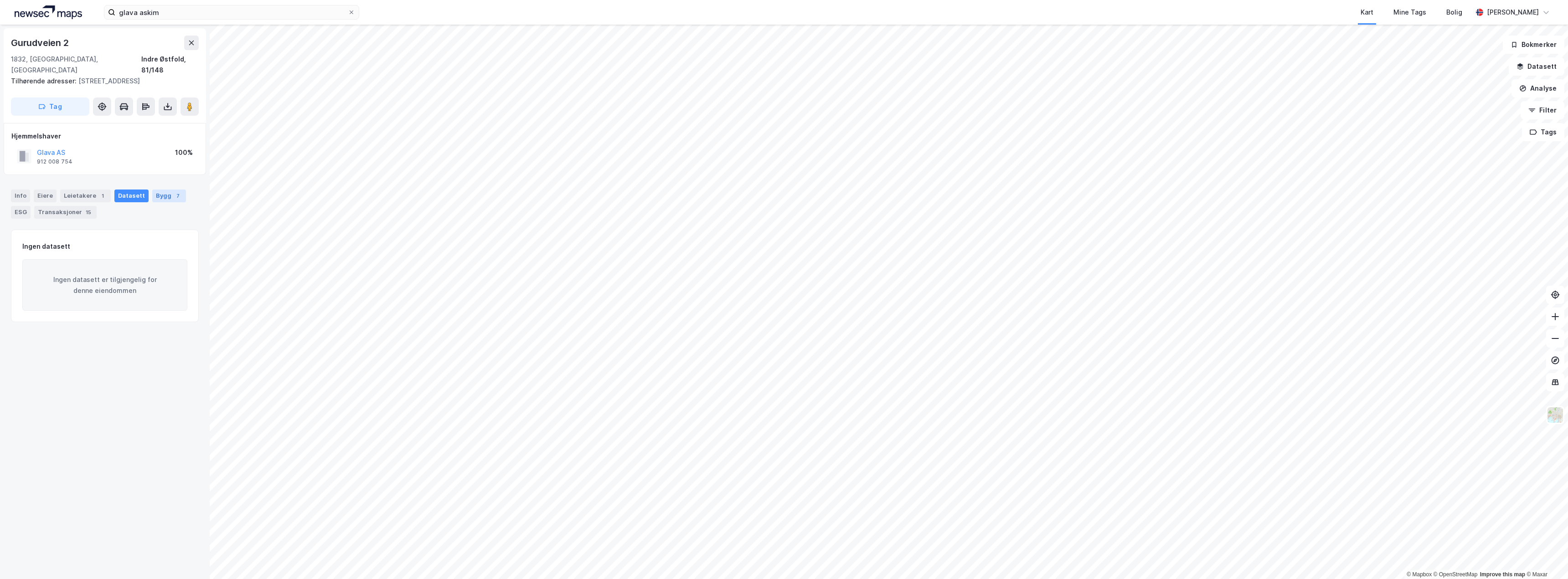
click at [163, 190] on div "Bygg 7" at bounding box center [169, 196] width 34 height 13
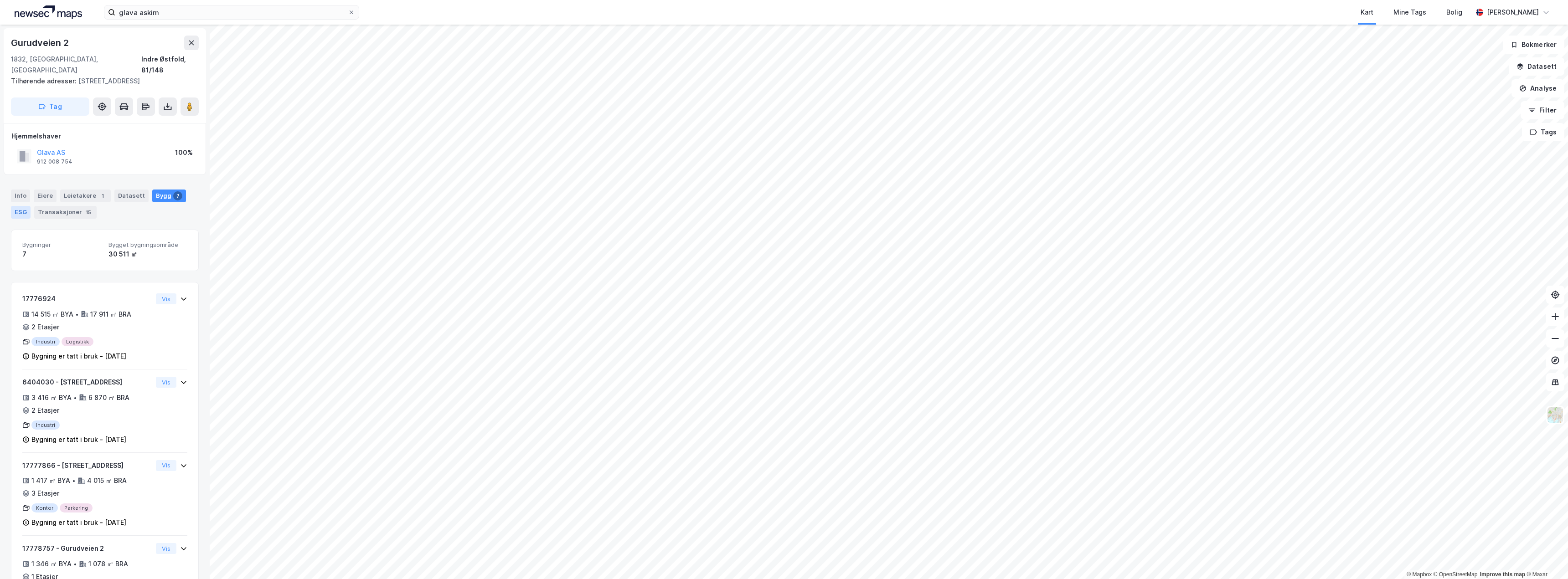
click at [21, 206] on div "ESG" at bounding box center [20, 212] width 19 height 13
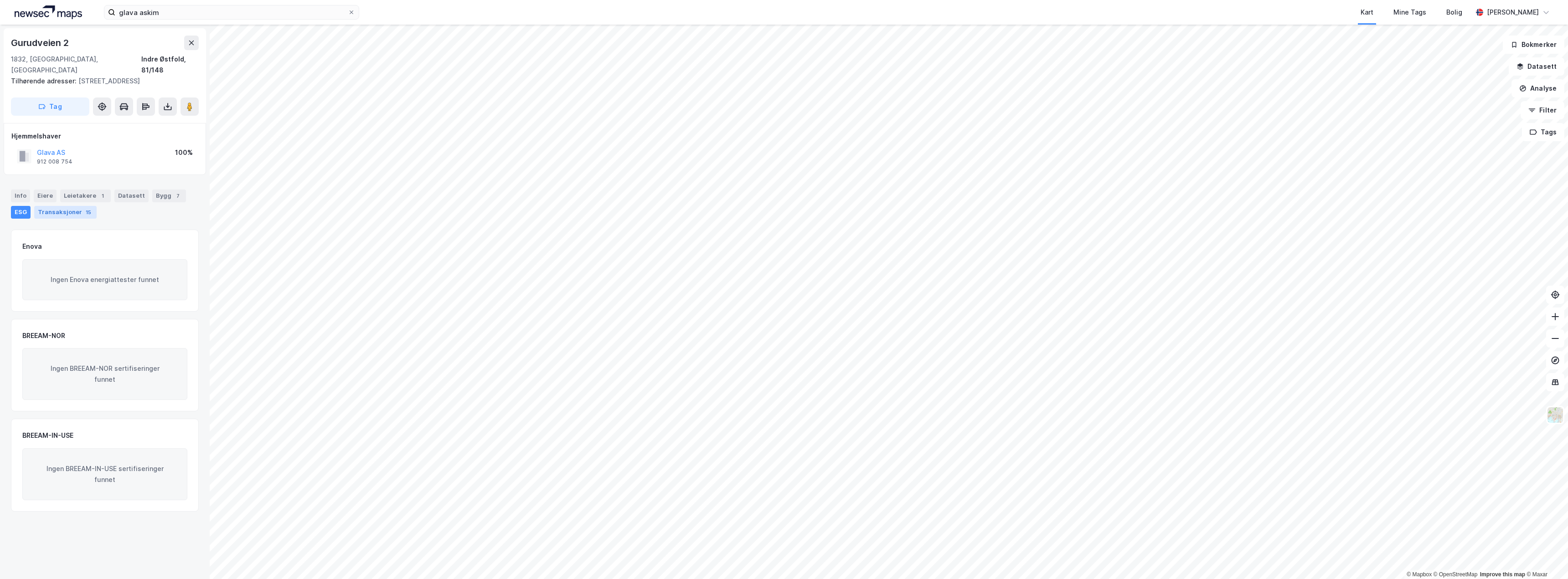
click at [50, 206] on div "Transaksjoner 15" at bounding box center [65, 212] width 62 height 13
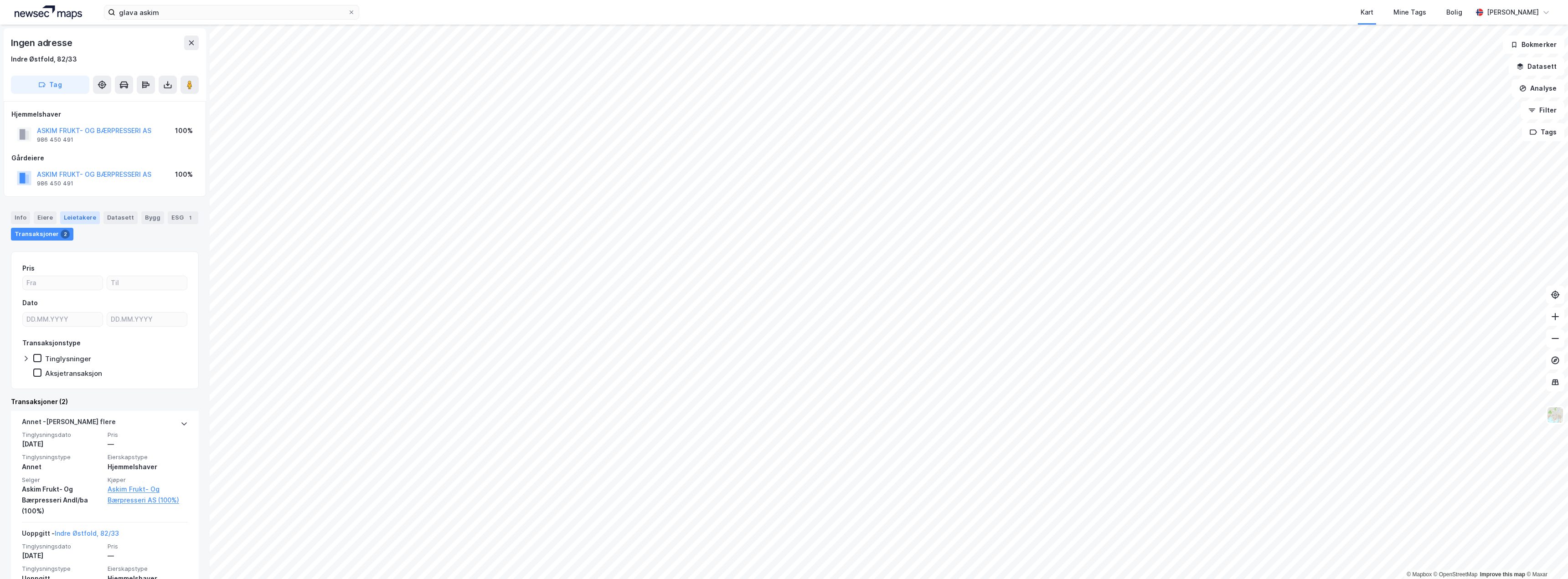
click at [77, 218] on div "Leietakere" at bounding box center [79, 217] width 40 height 13
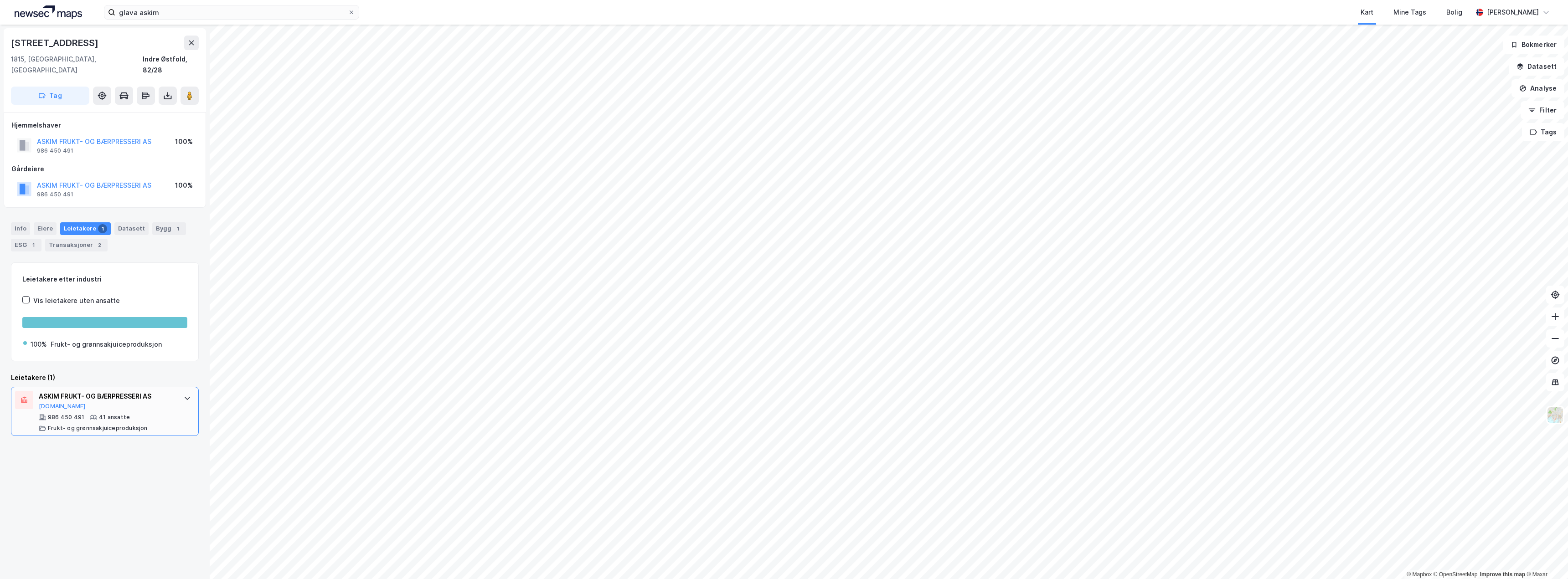
click at [156, 402] on div "ASKIM FRUKT- OG BÆRPRESSERI AS [DOMAIN_NAME] 986 450 491 41 ansatte Frukt- og g…" at bounding box center [107, 411] width 136 height 41
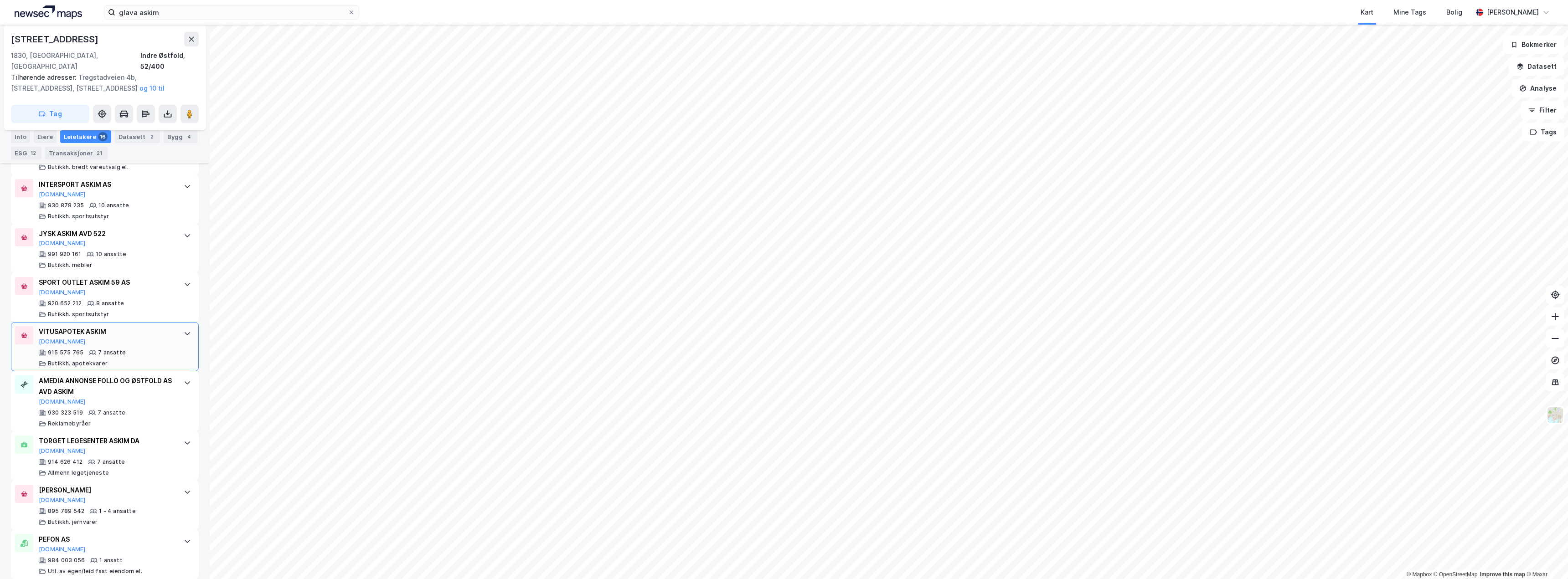
scroll to position [686, 0]
